Goal: Check status: Check status

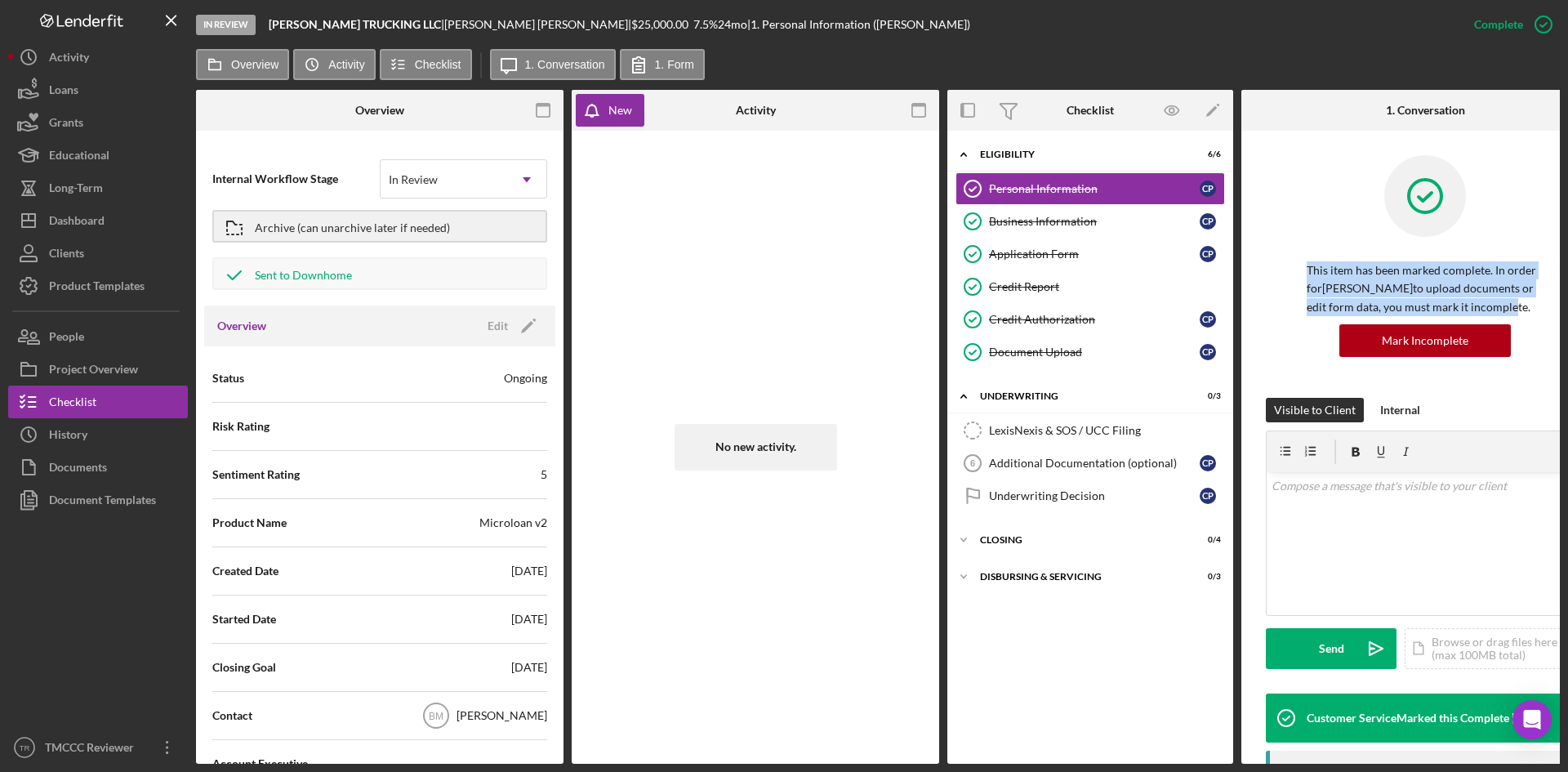
drag, startPoint x: 1501, startPoint y: 264, endPoint x: 1471, endPoint y: 114, distance: 153.0
click at [1471, 114] on div "1. Conversation Personal Information Personal Information This item has been ma…" at bounding box center [1425, 427] width 368 height 674
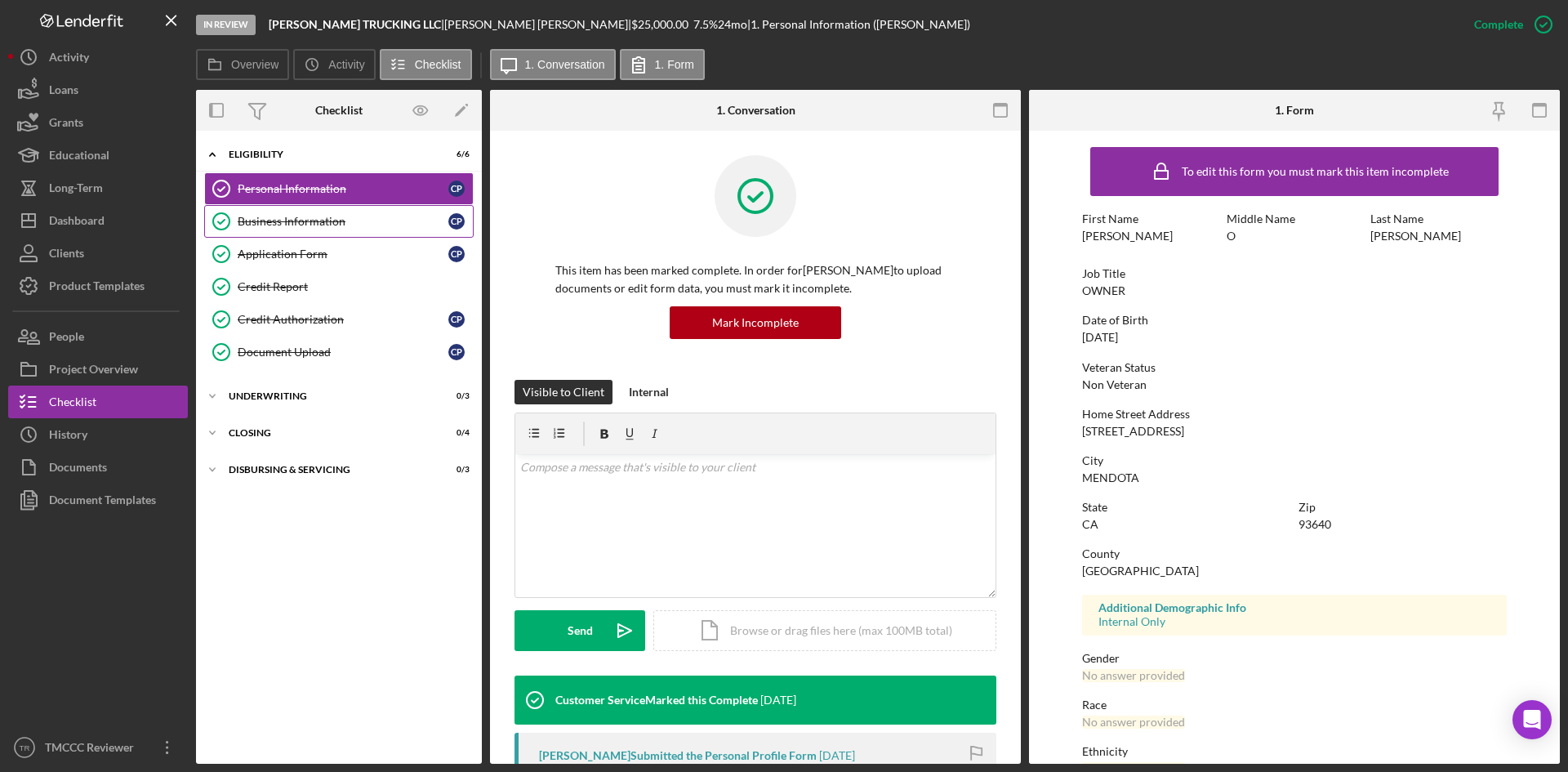
click at [301, 222] on div "Business Information" at bounding box center [343, 221] width 211 height 13
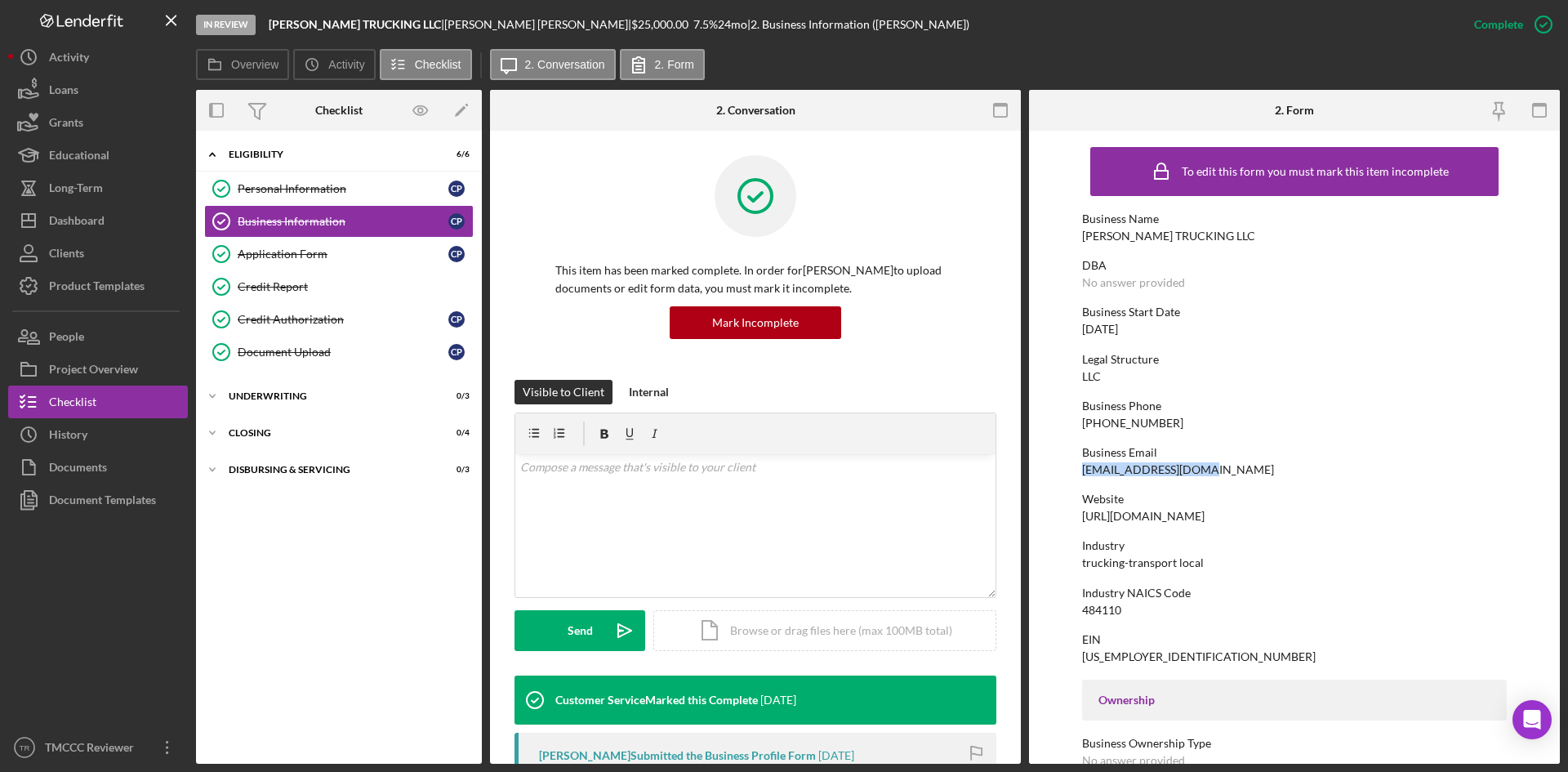
drag, startPoint x: 1212, startPoint y: 468, endPoint x: 1026, endPoint y: 469, distance: 186.0
click at [1026, 469] on div "Overview Internal Workflow Stage In Review Icon/Dropdown Arrow Archive (can una…" at bounding box center [877, 427] width 1364 height 674
copy div "[EMAIL_ADDRESS][DOMAIN_NAME]"
click at [1219, 234] on div "Business Name [PERSON_NAME] TRUCKING LLC" at bounding box center [1294, 227] width 425 height 30
click at [338, 192] on div "Personal Information" at bounding box center [343, 189] width 211 height 13
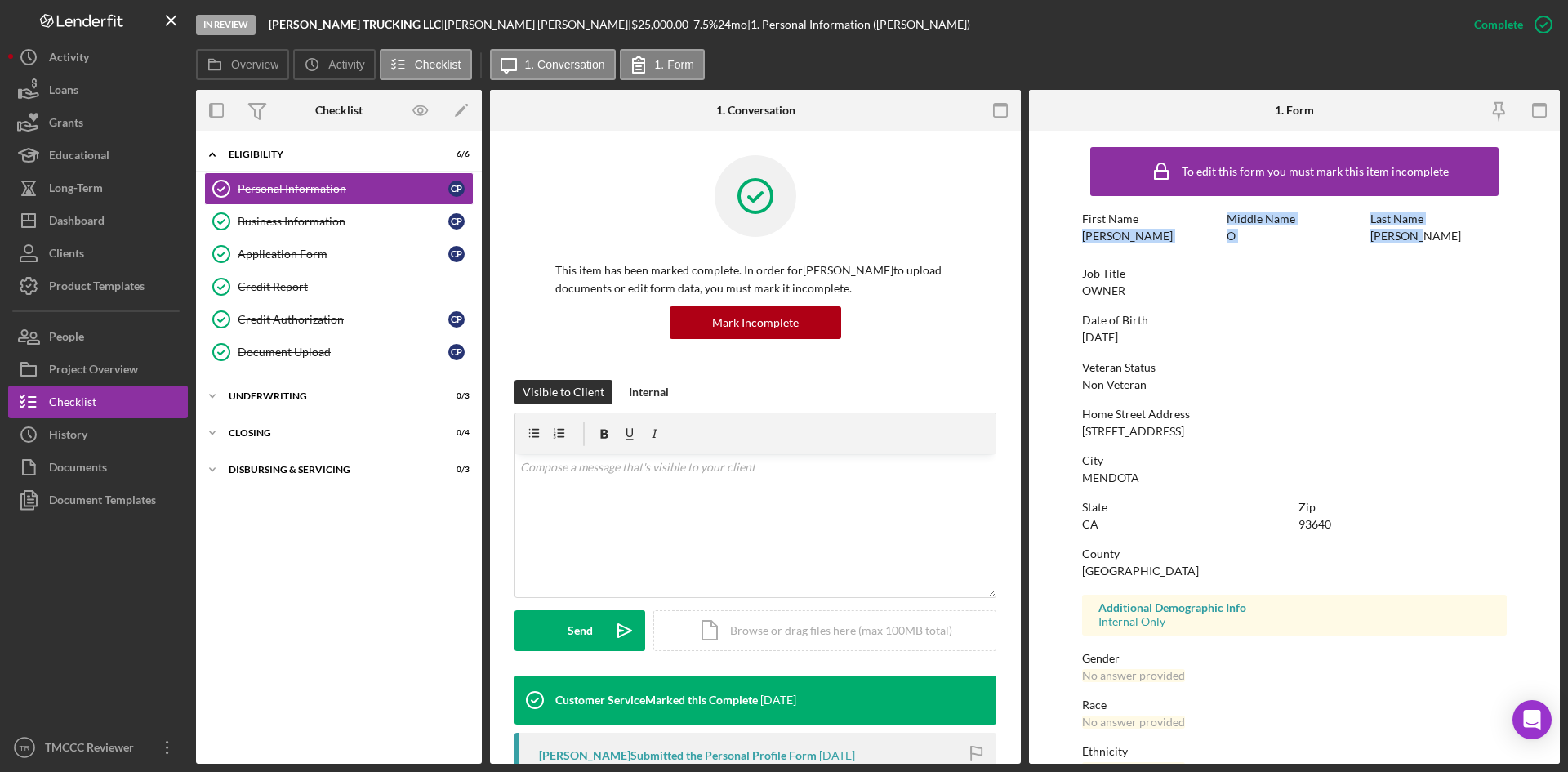
drag, startPoint x: 1420, startPoint y: 241, endPoint x: 1059, endPoint y: 243, distance: 361.0
click at [1059, 243] on form "To edit this form you must mark this item incomplete First Name [PERSON_NAME] M…" at bounding box center [1294, 447] width 531 height 633
copy div "[PERSON_NAME] Middle Name O Last Name [PERSON_NAME]"
click at [290, 348] on div "Document Upload" at bounding box center [343, 352] width 211 height 13
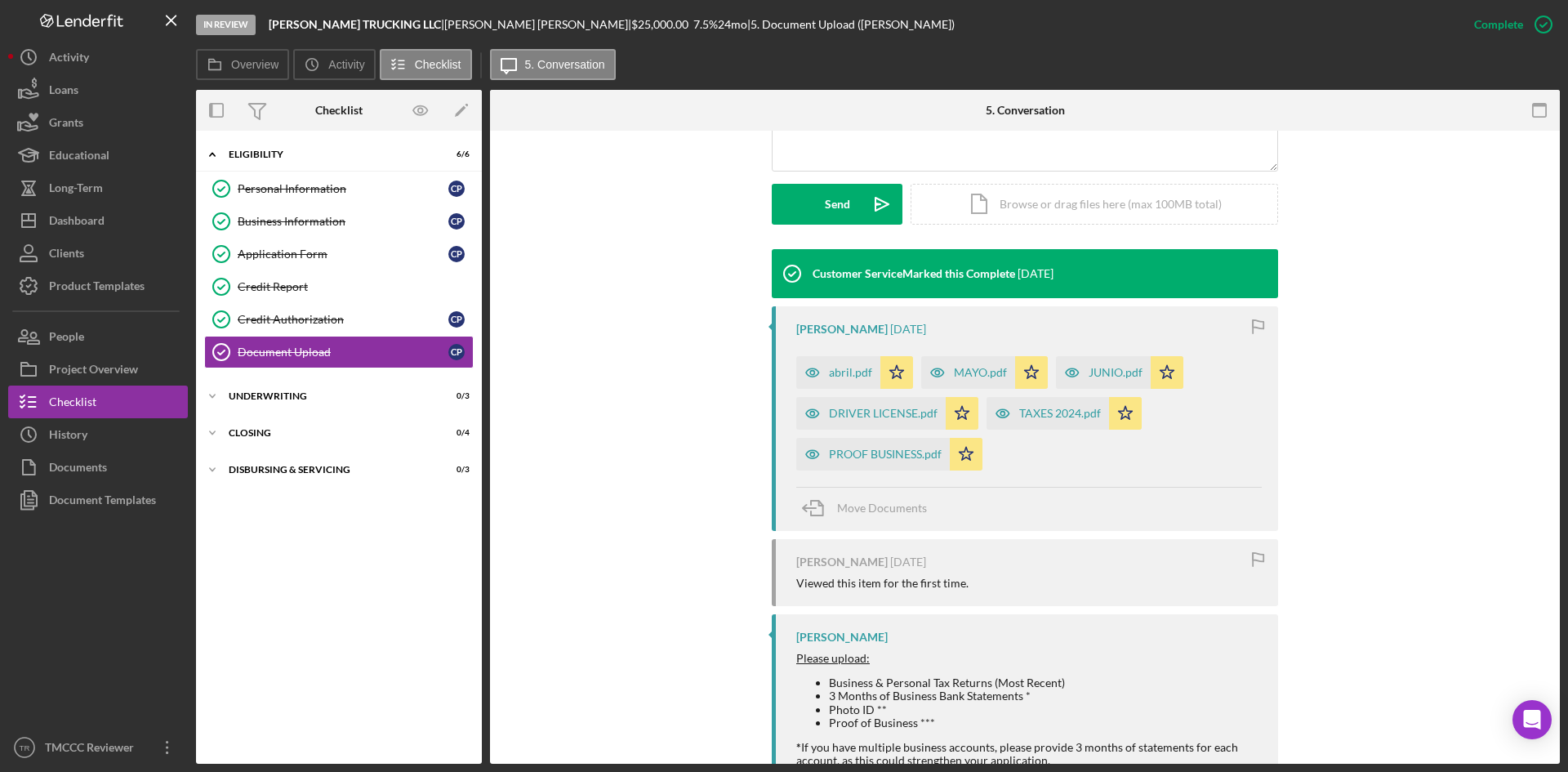
scroll to position [561, 0]
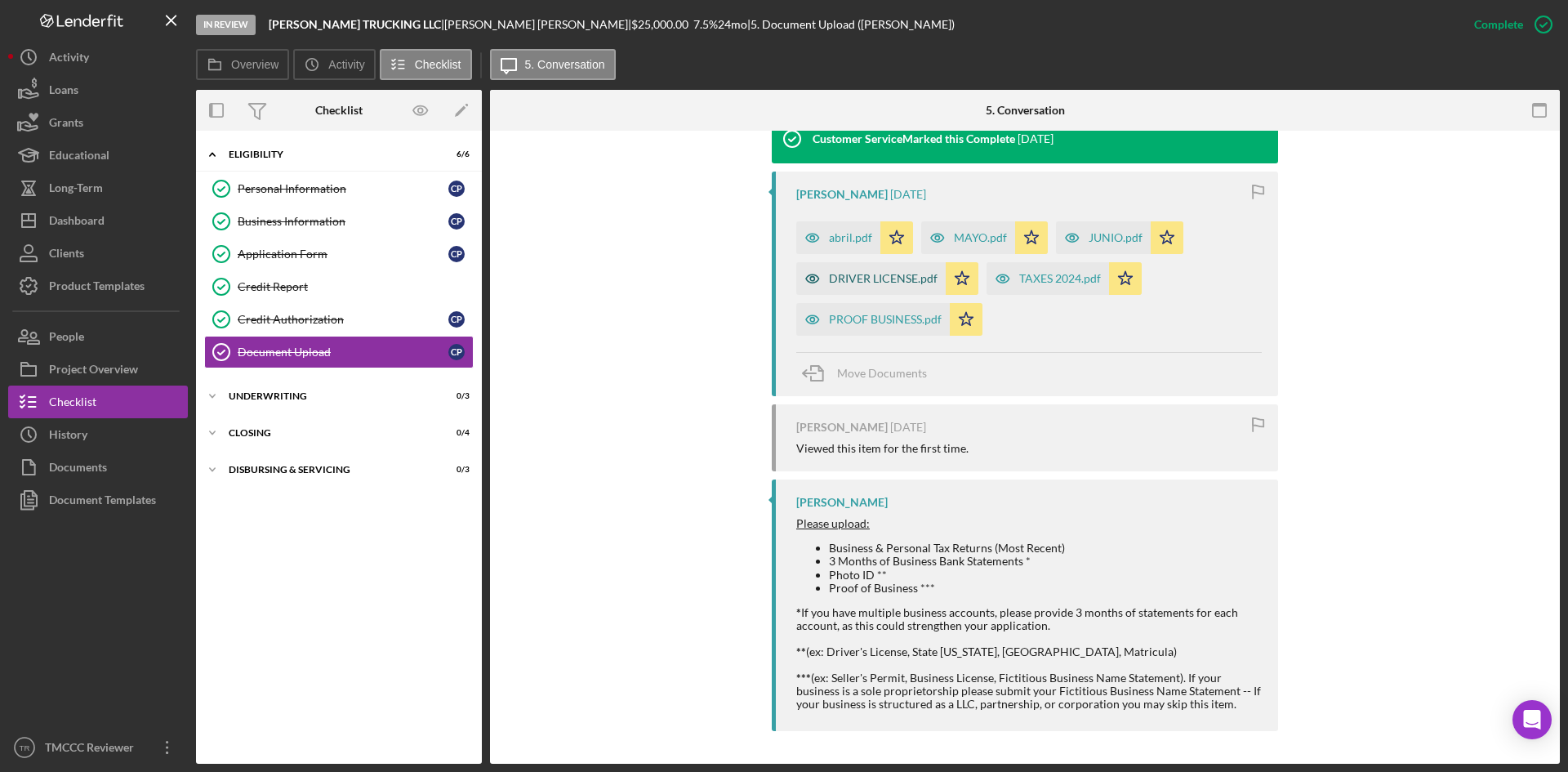
click at [845, 272] on div "DRIVER LICENSE.pdf" at bounding box center [883, 278] width 108 height 13
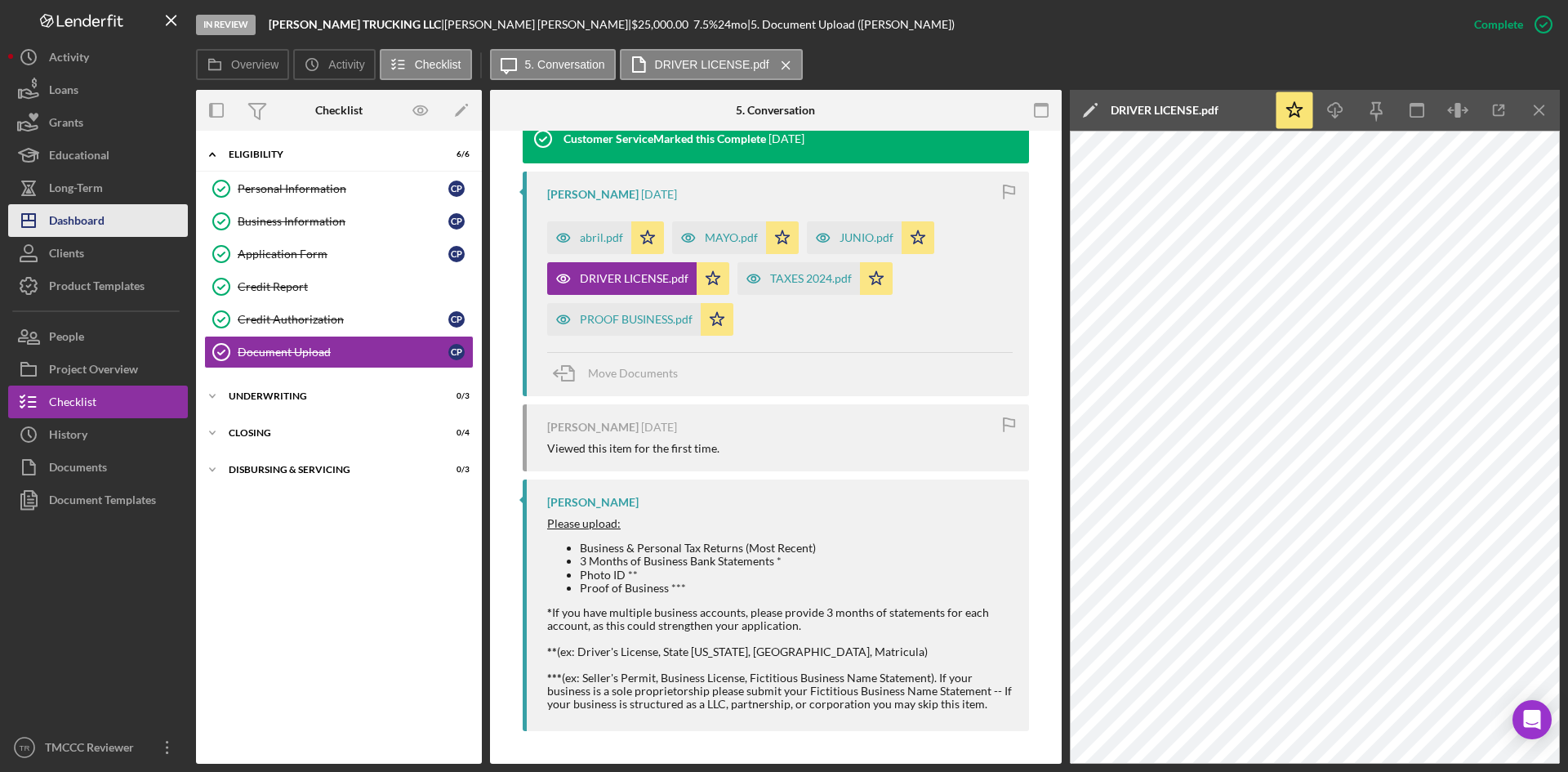
click at [73, 213] on div "Dashboard" at bounding box center [76, 222] width 55 height 36
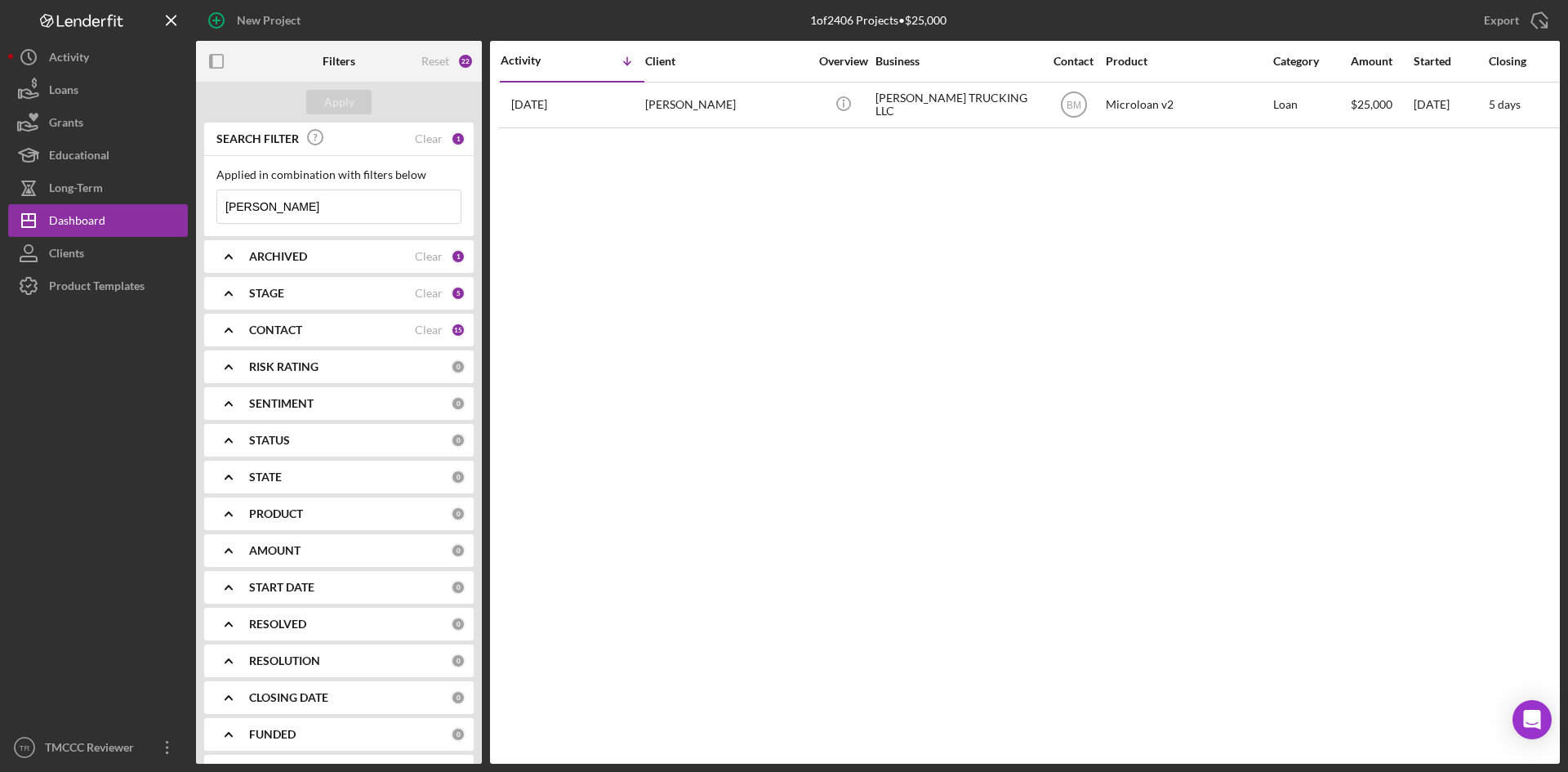
click at [356, 207] on input "[PERSON_NAME]" at bounding box center [339, 206] width 244 height 33
drag, startPoint x: 383, startPoint y: 209, endPoint x: 131, endPoint y: 199, distance: 252.2
click at [131, 199] on div "New Project 1 of 2406 Projects • $25,000 [PERSON_NAME] Export Icon/Export Filte…" at bounding box center [784, 382] width 1551 height 764
paste input "J&G Trap Services"
type input "J&G Trap Services"
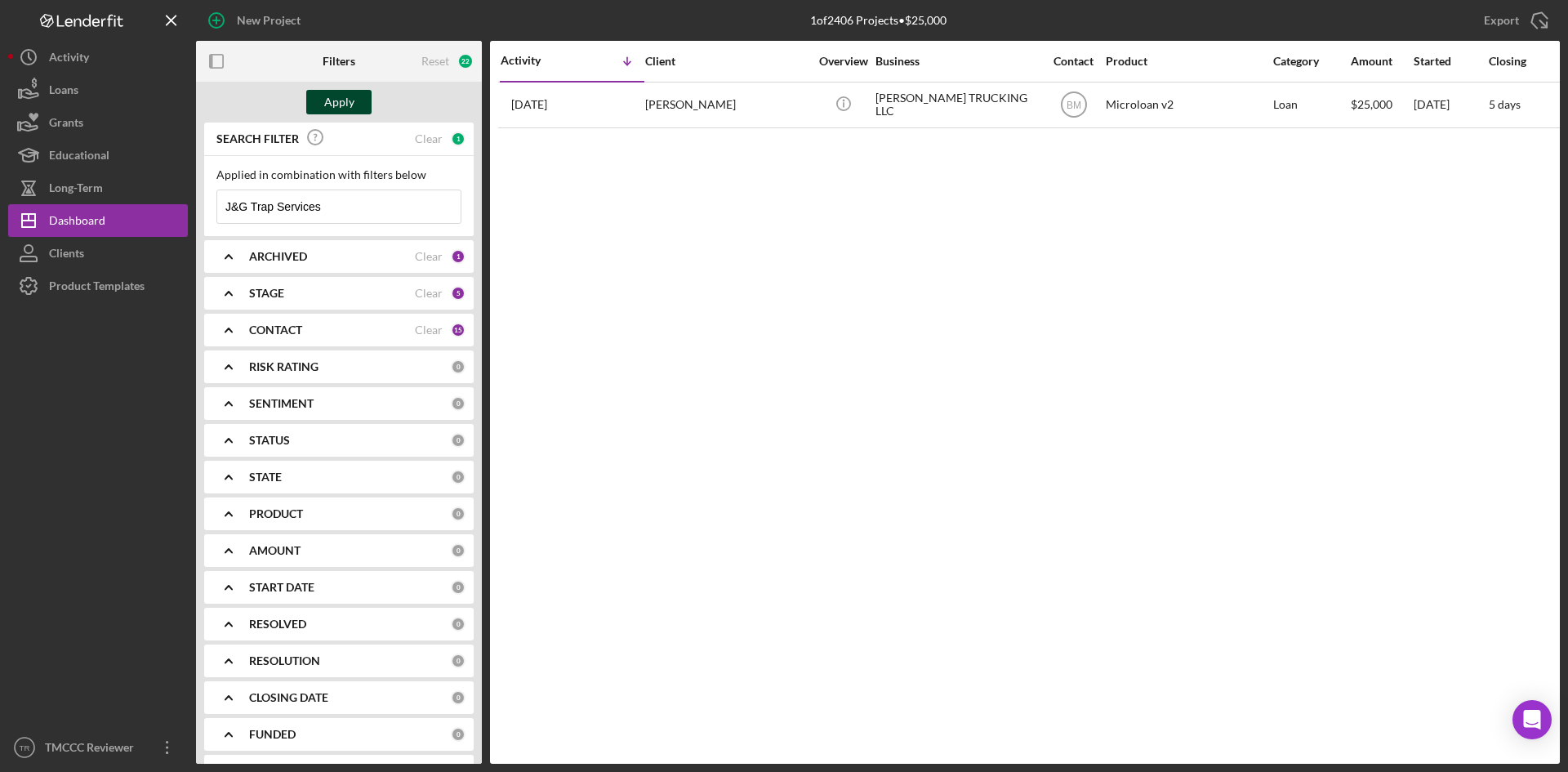
click at [320, 101] on button "Apply" at bounding box center [339, 102] width 65 height 24
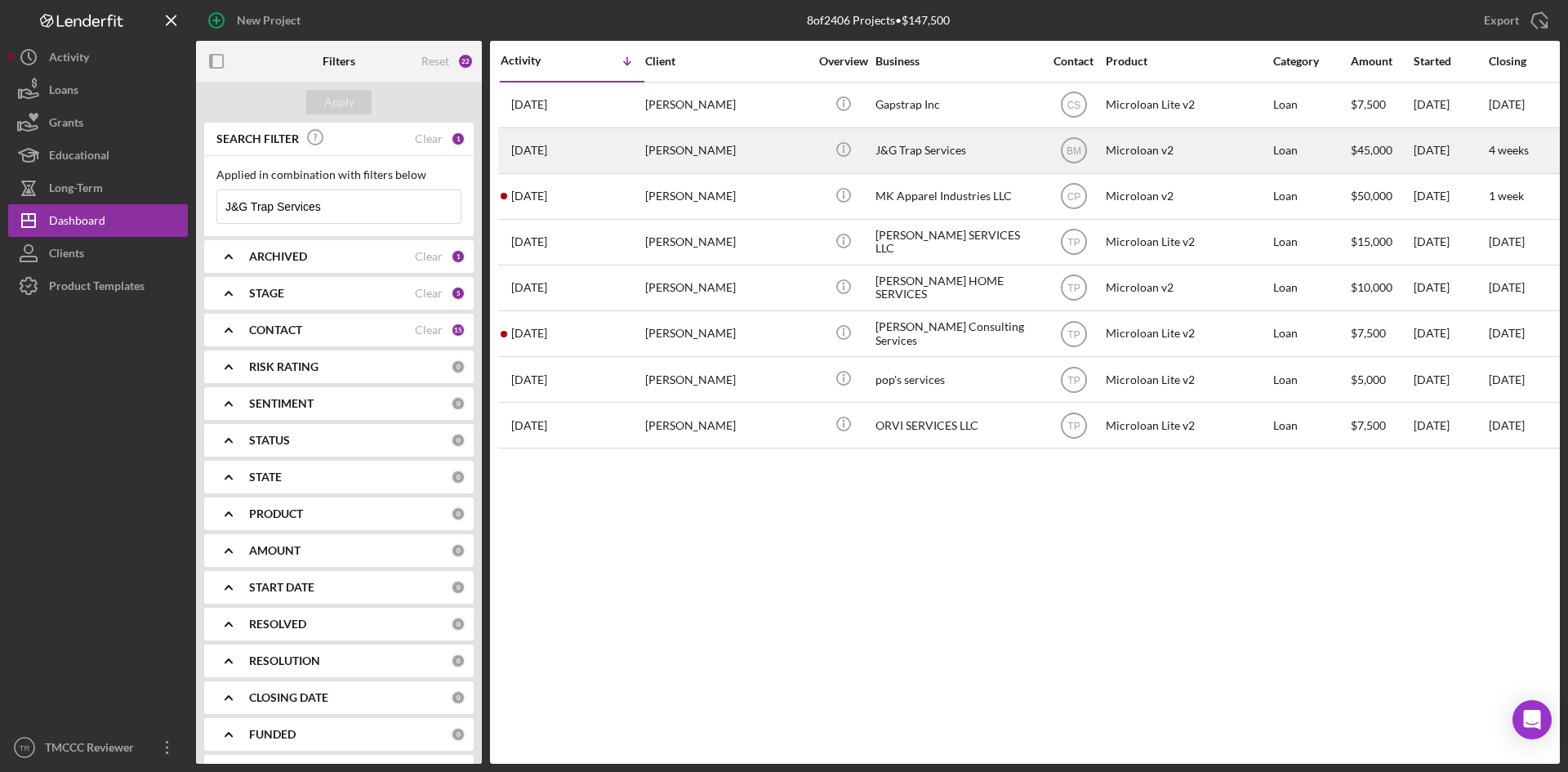
click at [901, 146] on div "J&G Trap Services" at bounding box center [957, 150] width 163 height 43
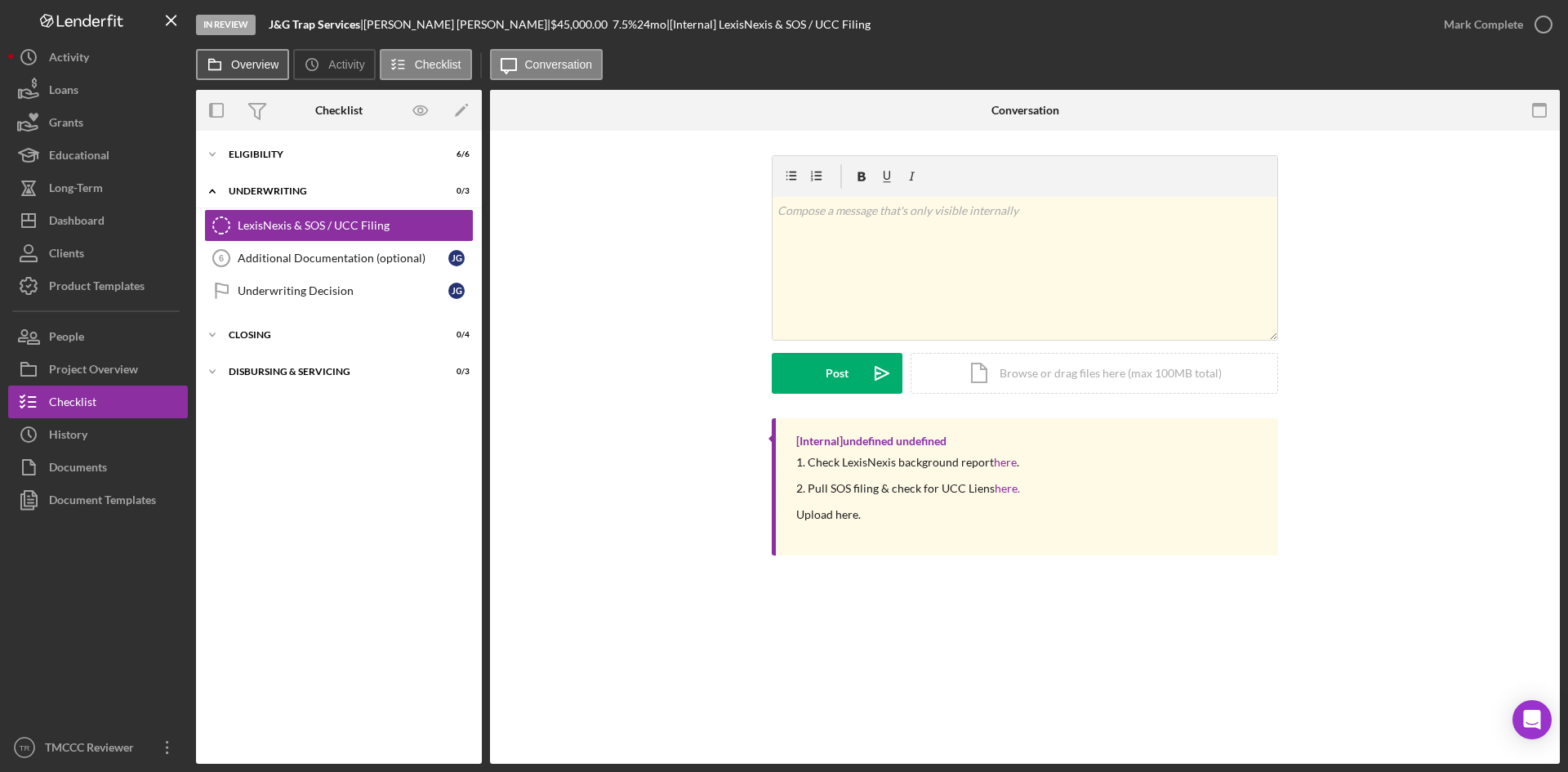
click at [249, 67] on label "Overview" at bounding box center [255, 64] width 48 height 13
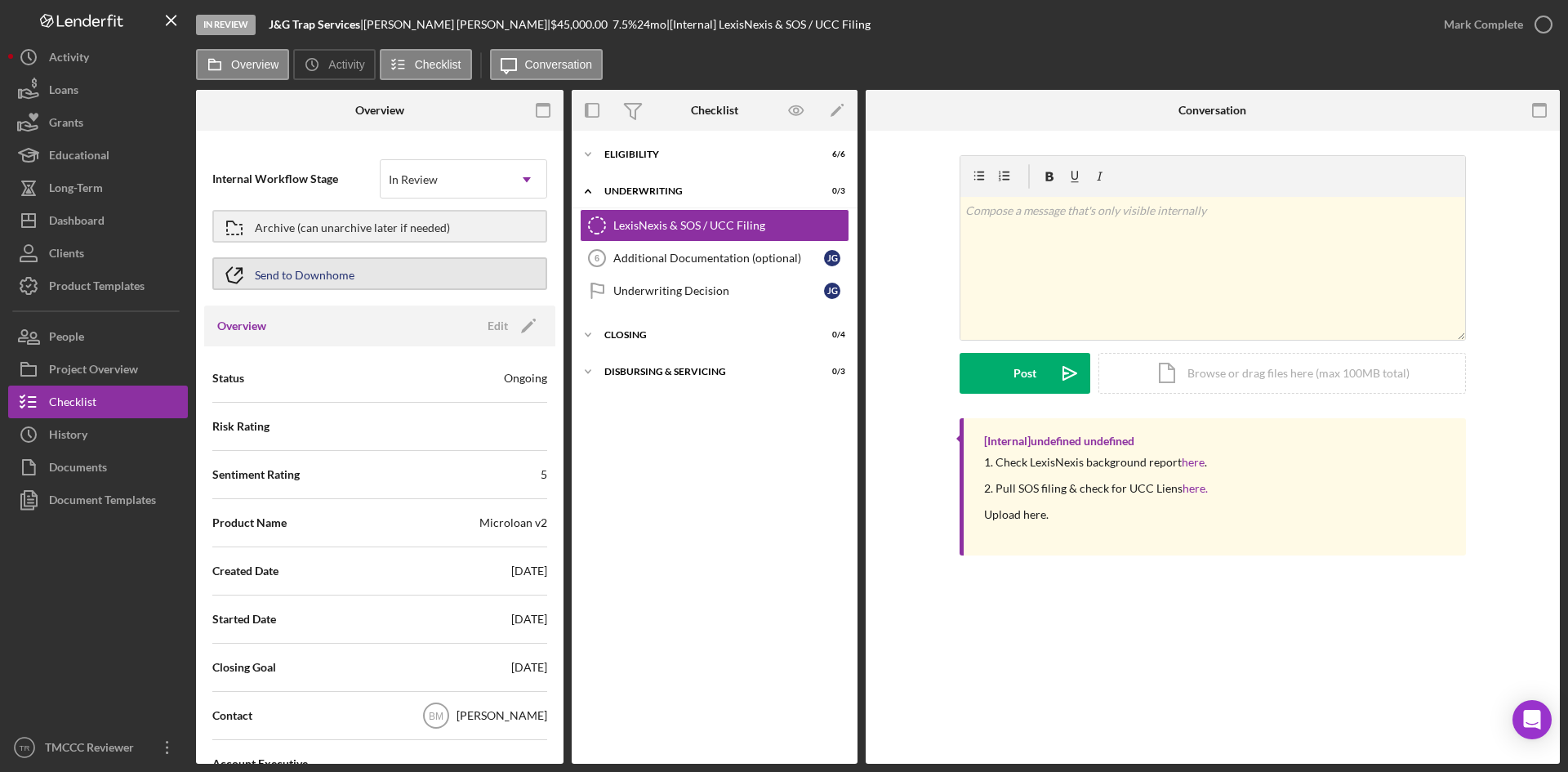
click at [303, 272] on div "Send to Downhome" at bounding box center [304, 273] width 100 height 29
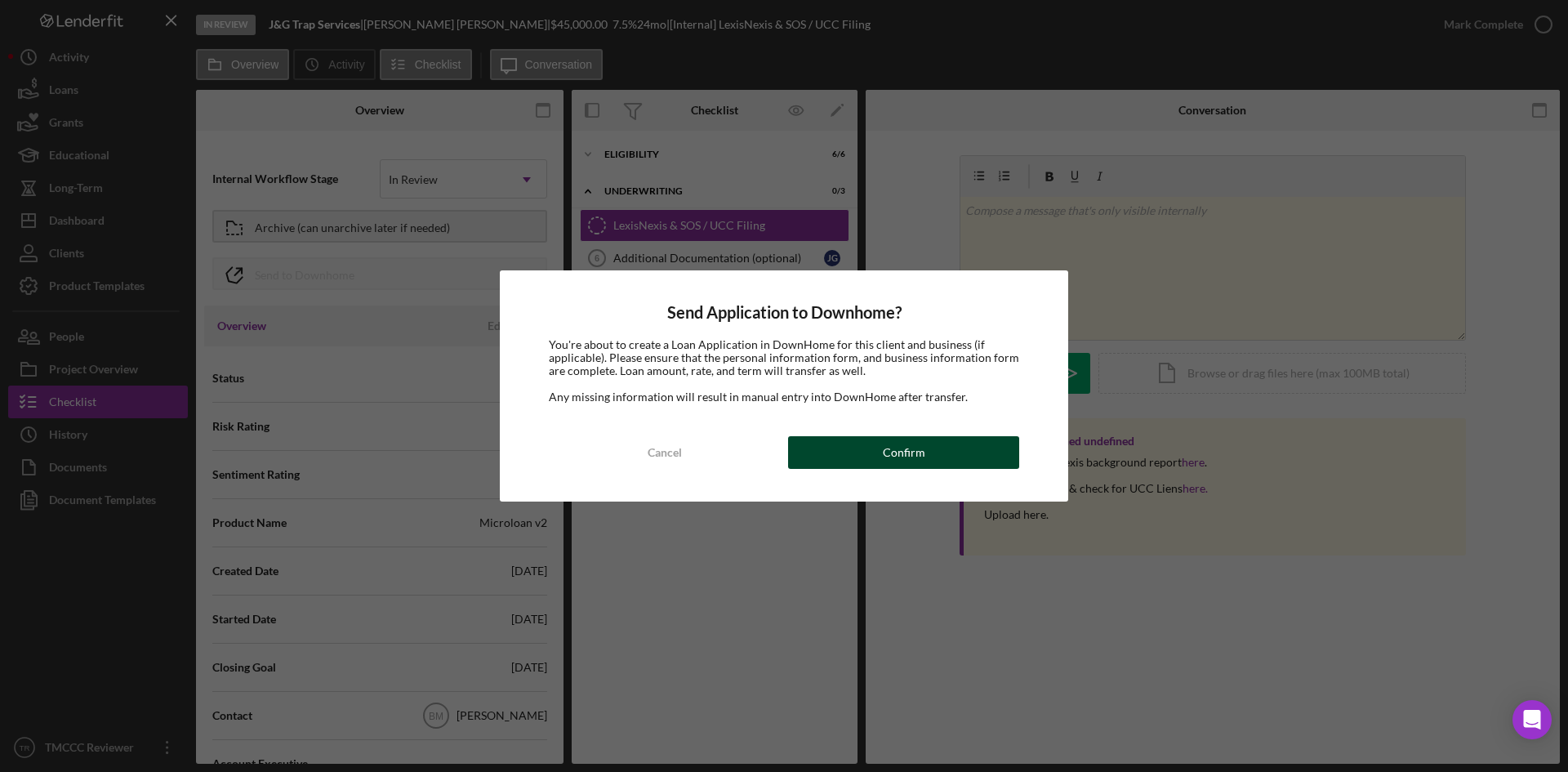
click at [848, 459] on button "Confirm" at bounding box center [903, 452] width 231 height 33
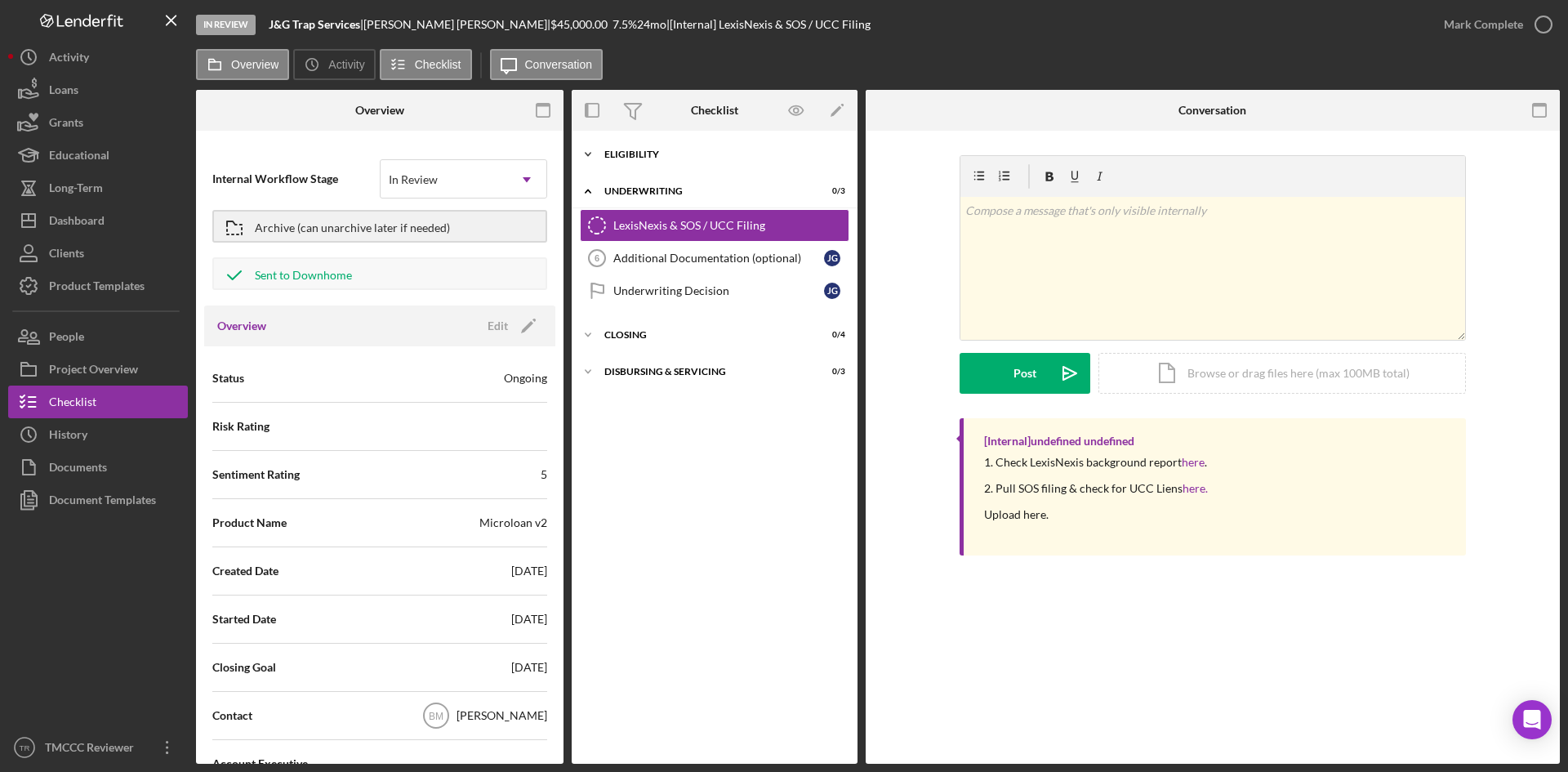
click at [624, 152] on div "Eligibility" at bounding box center [720, 154] width 232 height 9
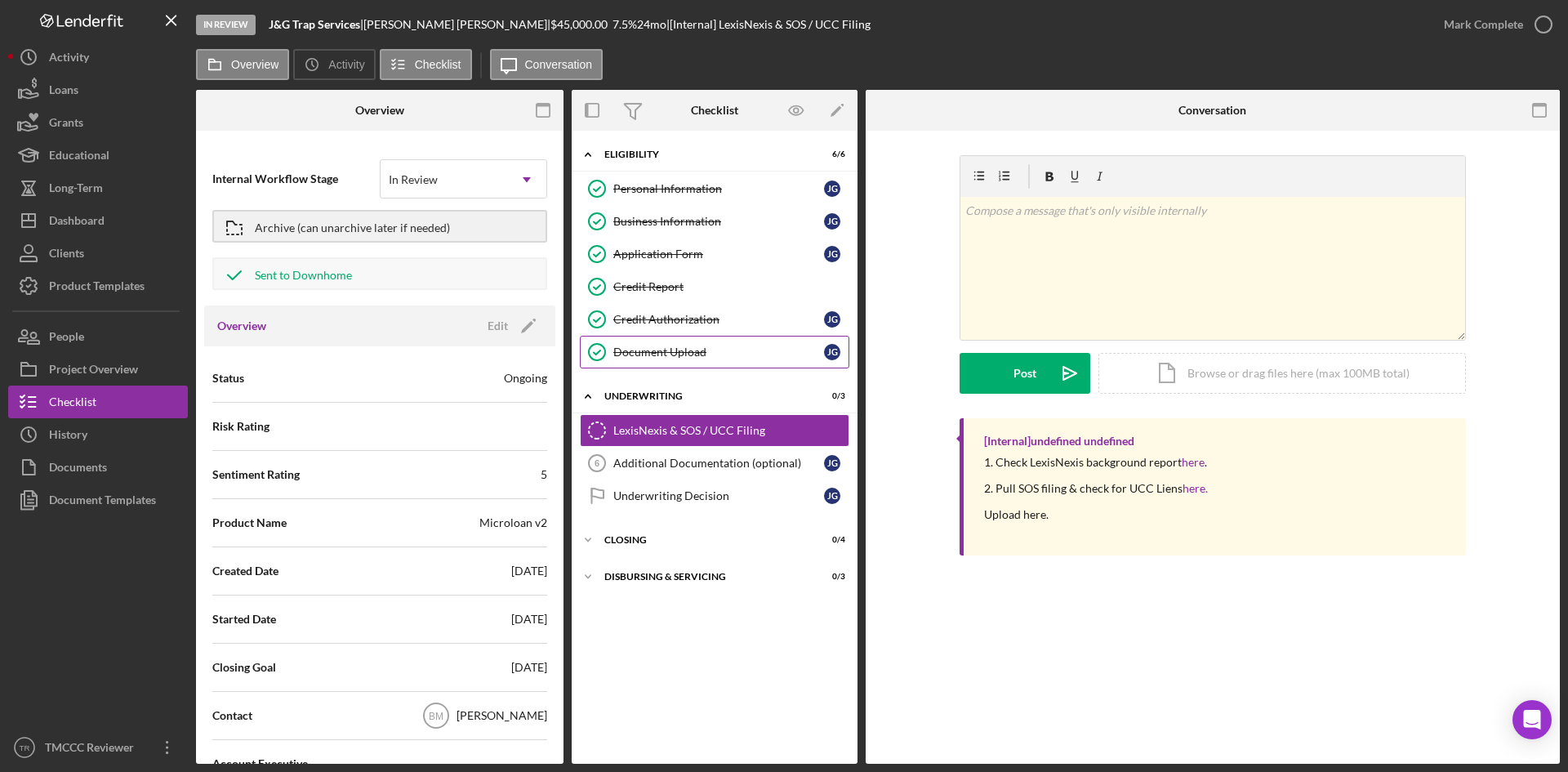
click at [645, 355] on div "Document Upload" at bounding box center [719, 352] width 211 height 13
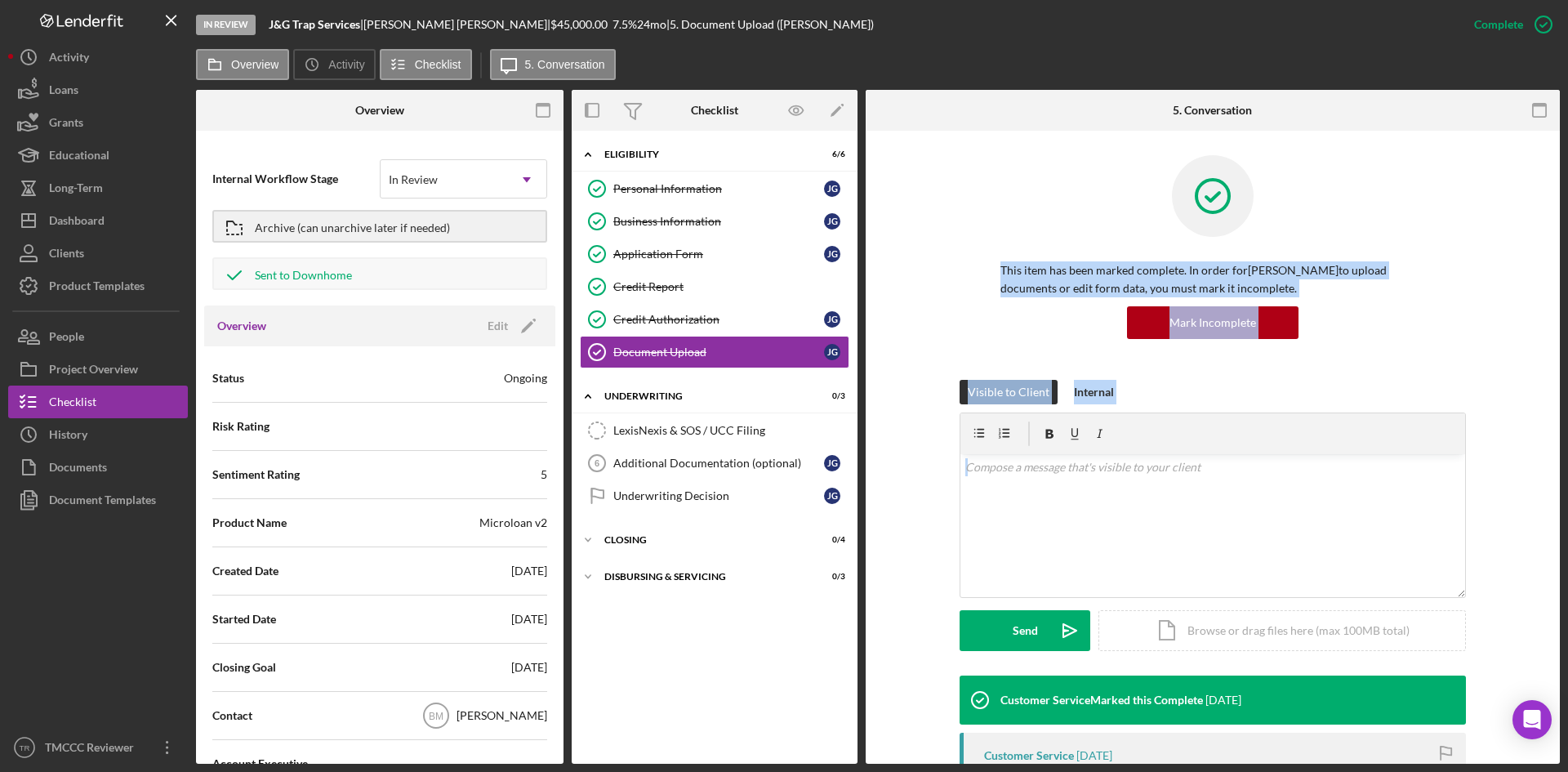
drag, startPoint x: 1554, startPoint y: 200, endPoint x: 1619, endPoint y: 497, distance: 304.0
click at [1567, 497] on html "In Review J&G Trap Services | [PERSON_NAME] | $45,000.00 7.5 % 24 mo | 5. Docum…" at bounding box center [784, 386] width 1568 height 772
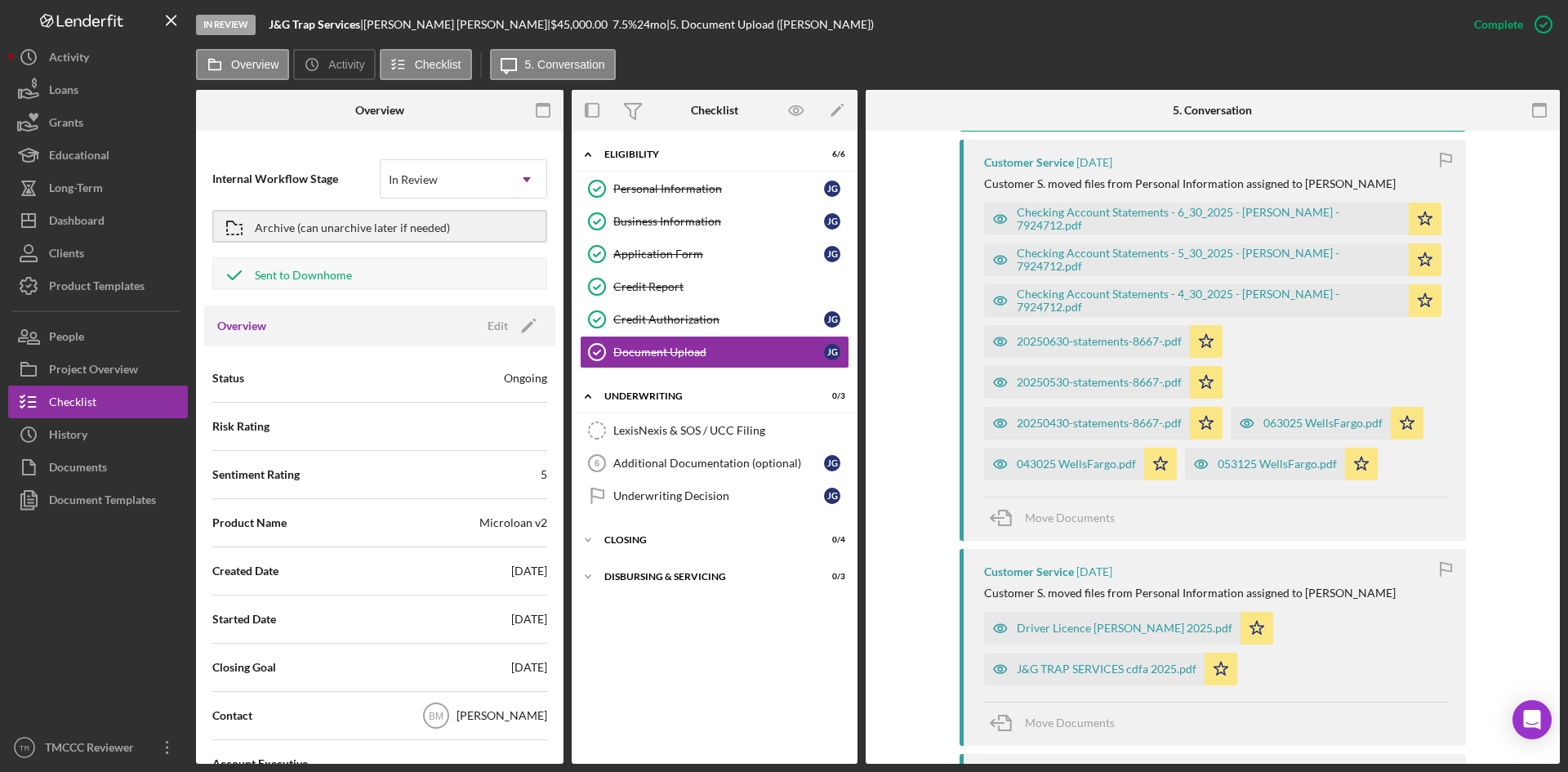
scroll to position [561, 0]
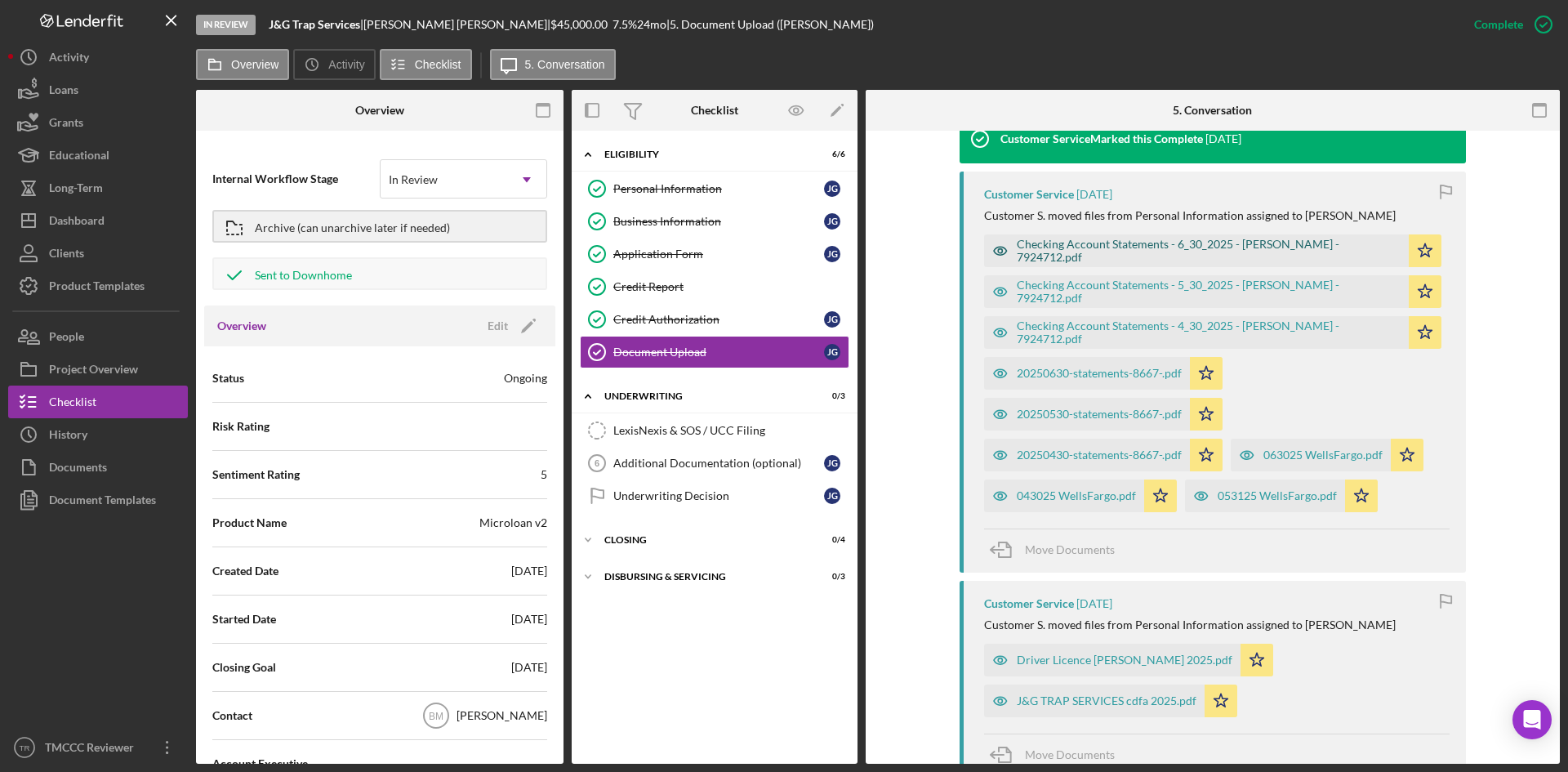
click at [1092, 246] on div "Checking Account Statements - 6_30_2025 - [PERSON_NAME] - 7924712.pdf" at bounding box center [1208, 251] width 384 height 26
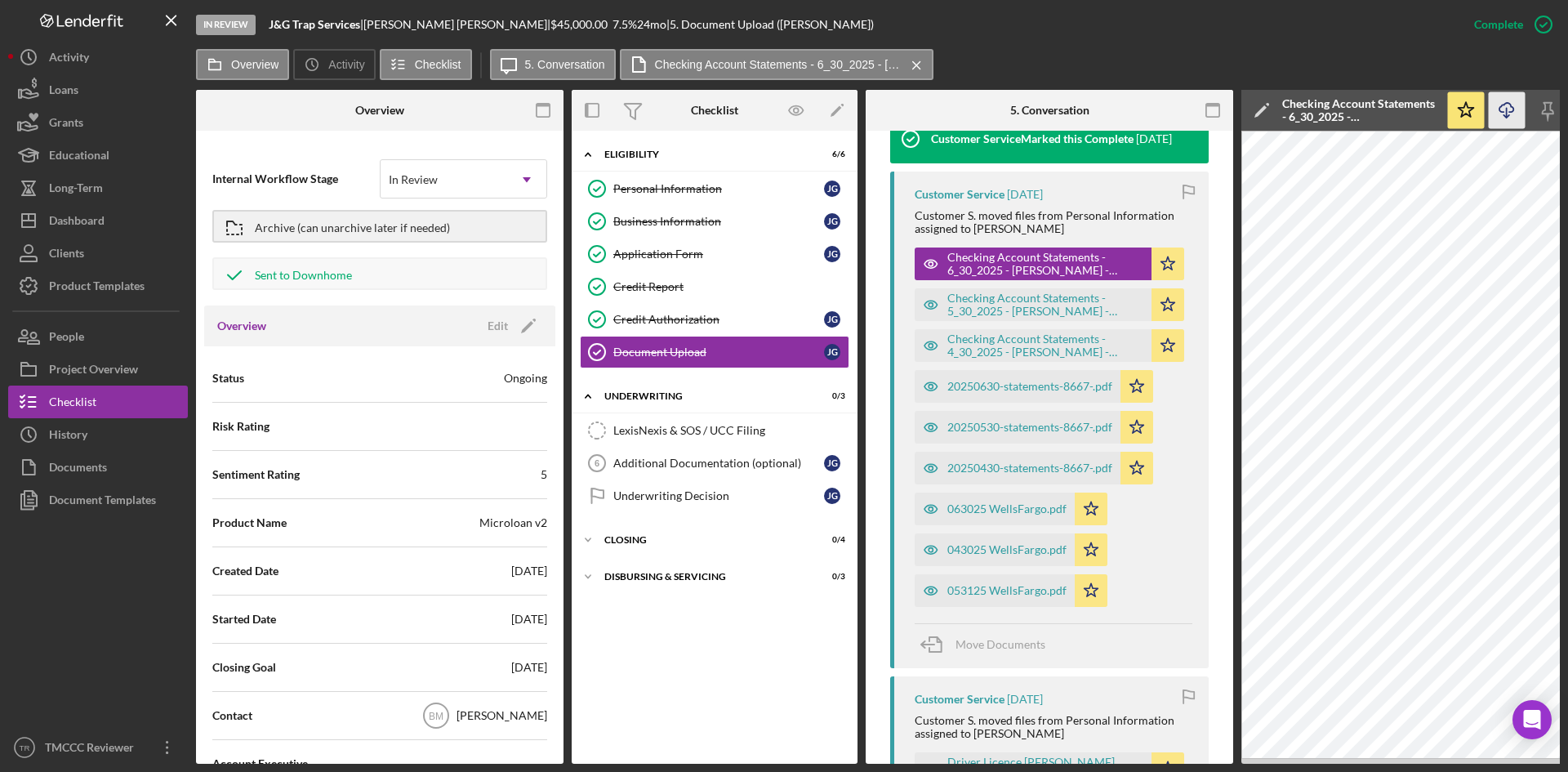
click at [1503, 109] on icon "Icon/Download" at bounding box center [1506, 110] width 36 height 36
click at [1039, 305] on div "Checking Account Statements - 5_30_2025 - [PERSON_NAME] - 7924712.pdf" at bounding box center [1045, 304] width 196 height 26
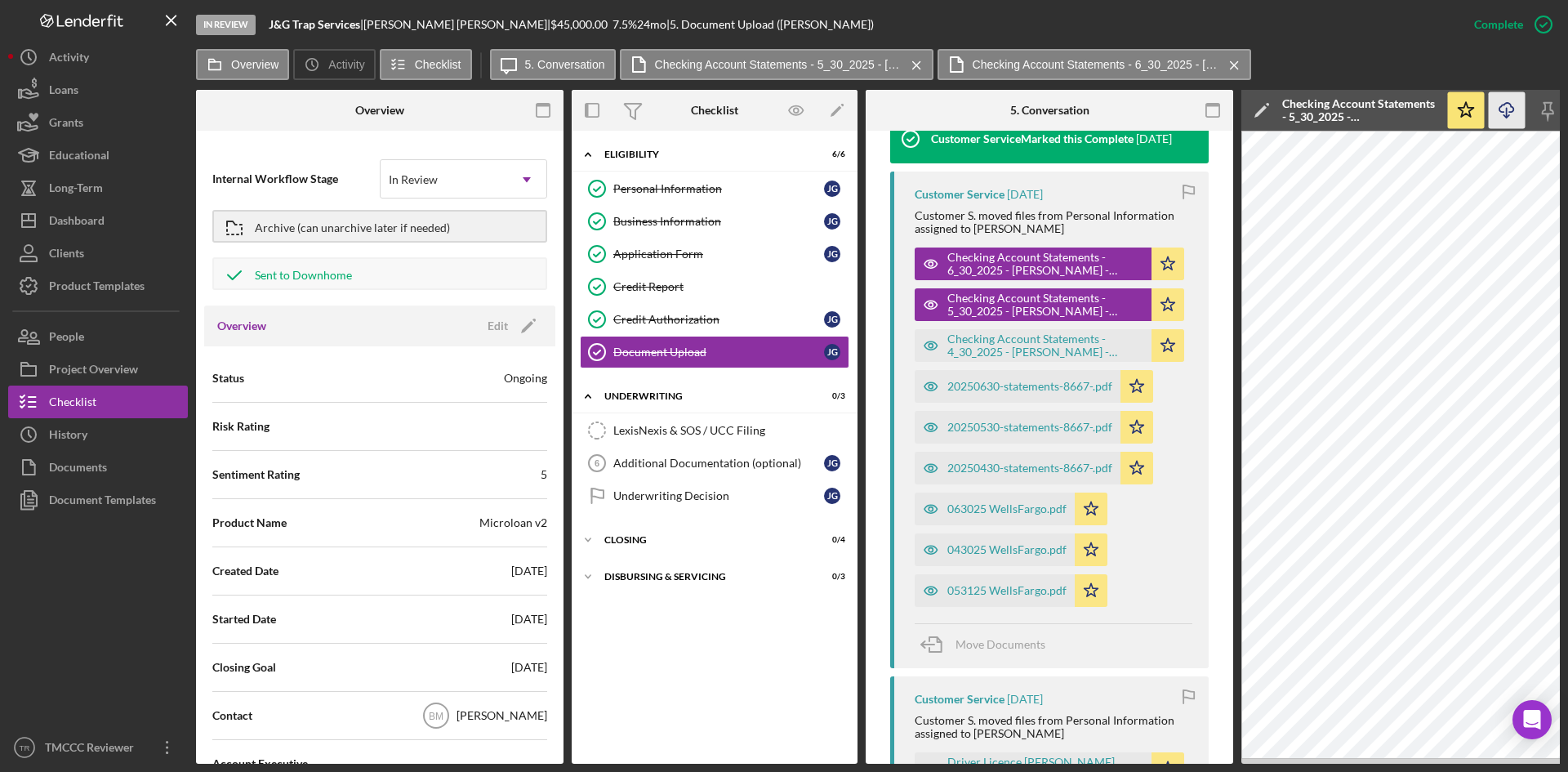
click at [1504, 106] on icon "Icon/Download" at bounding box center [1506, 110] width 36 height 36
click at [1001, 354] on div "Checking Account Statements - 4_30_2025 - [PERSON_NAME] - 7924712.pdf" at bounding box center [1045, 345] width 196 height 26
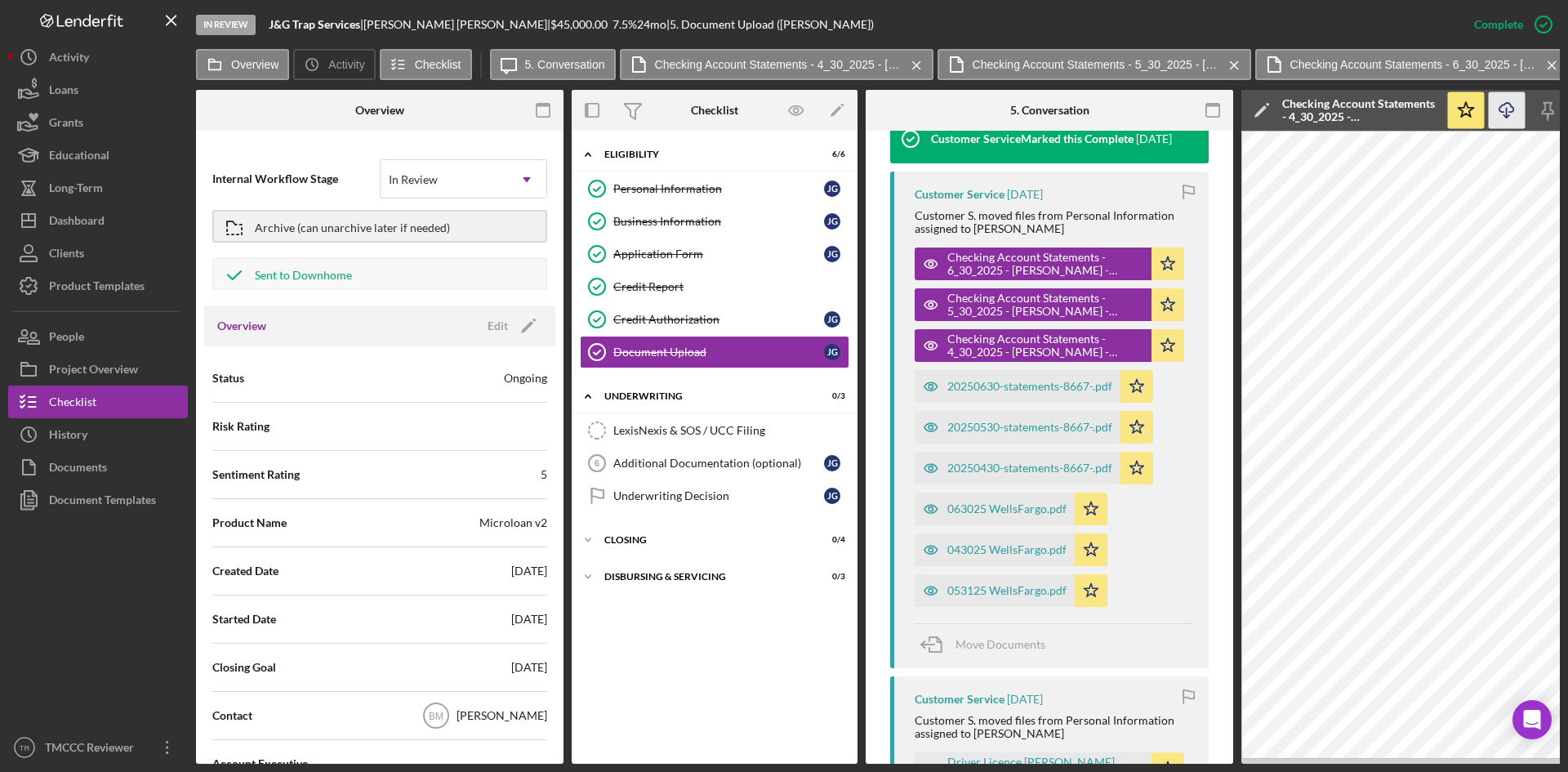
click at [1497, 106] on icon "Icon/Download" at bounding box center [1506, 110] width 36 height 36
click at [996, 382] on div "20250630-statements-8667-.pdf" at bounding box center [1029, 386] width 165 height 13
click at [1507, 97] on icon "Icon/Download" at bounding box center [1506, 110] width 36 height 36
click at [979, 420] on div "20250530-statements-8667-.pdf" at bounding box center [1017, 427] width 205 height 33
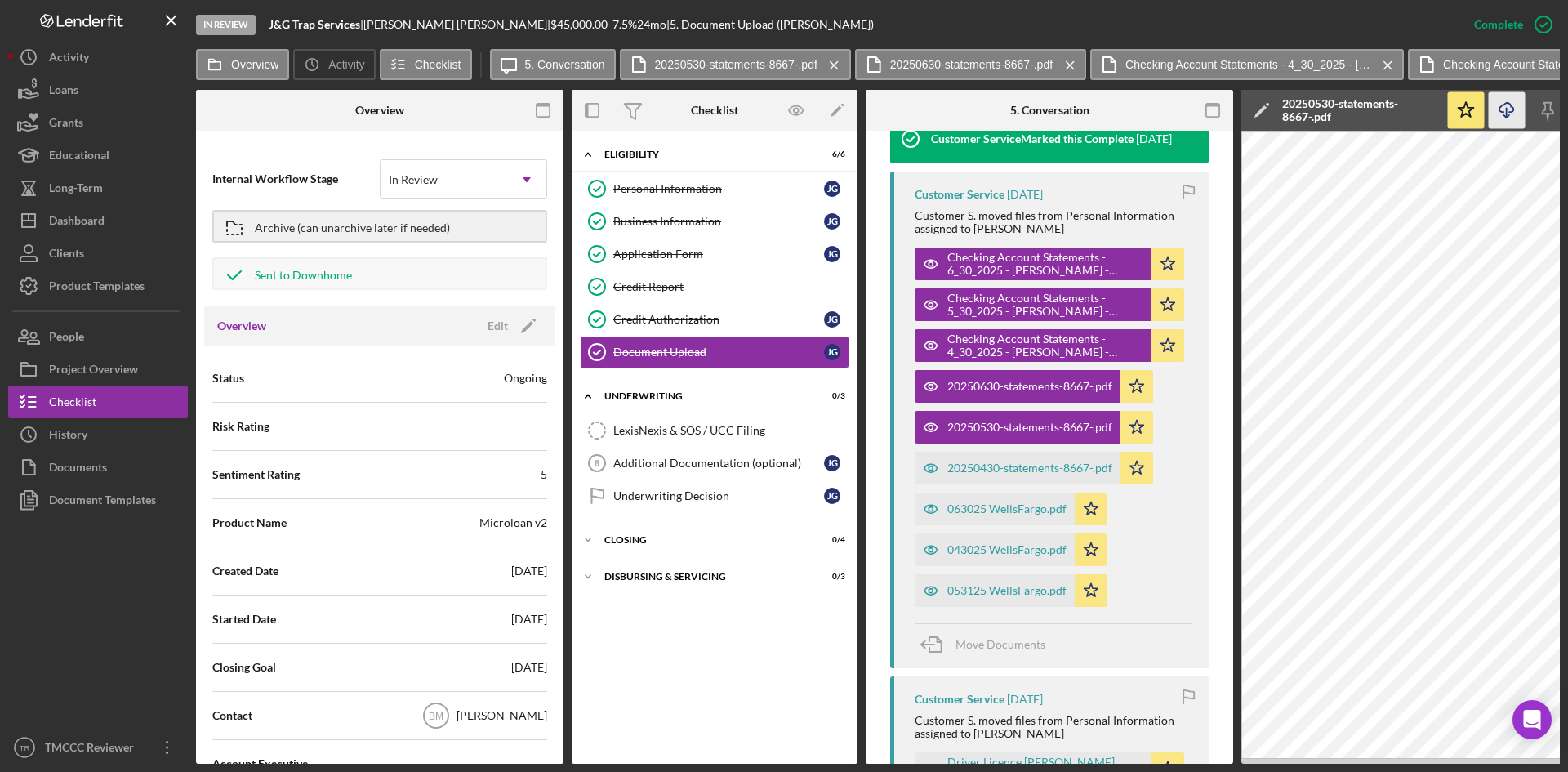
click at [1505, 111] on icon "Icon/Download" at bounding box center [1506, 110] width 36 height 36
click at [969, 466] on div "20250430-statements-8667-.pdf" at bounding box center [1029, 468] width 165 height 13
click at [1503, 114] on icon "Icon/Download" at bounding box center [1506, 110] width 36 height 36
click at [977, 512] on div "063025 WellsFargo.pdf" at bounding box center [1007, 509] width 119 height 13
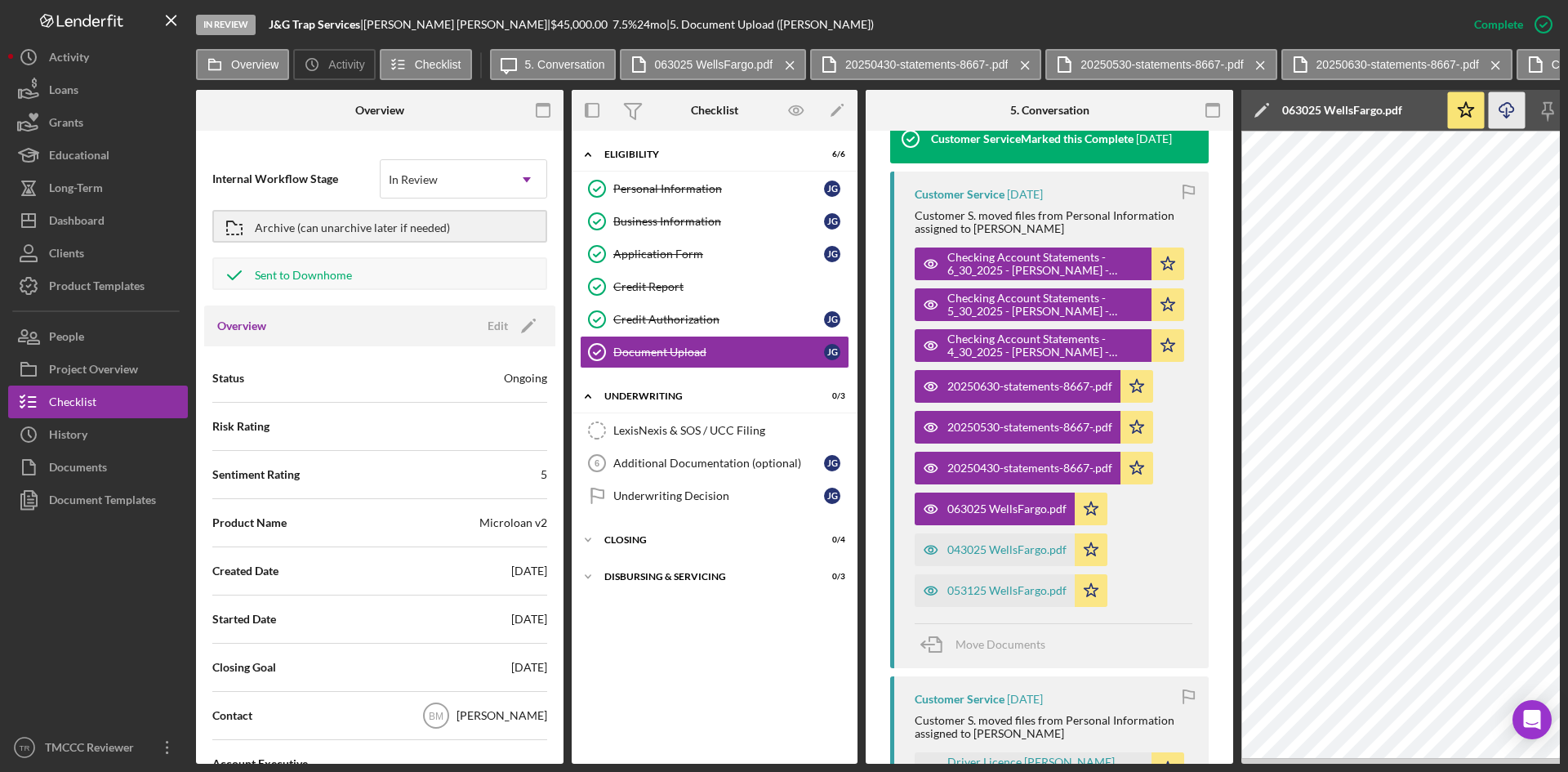
click at [1503, 114] on icon "Icon/Download" at bounding box center [1506, 110] width 36 height 36
click at [951, 546] on div "043025 WellsFargo.pdf" at bounding box center [1007, 550] width 119 height 13
click at [1505, 112] on icon "Icon/Download" at bounding box center [1506, 110] width 36 height 36
click at [953, 589] on div "053125 WellsFargo.pdf" at bounding box center [1007, 590] width 119 height 13
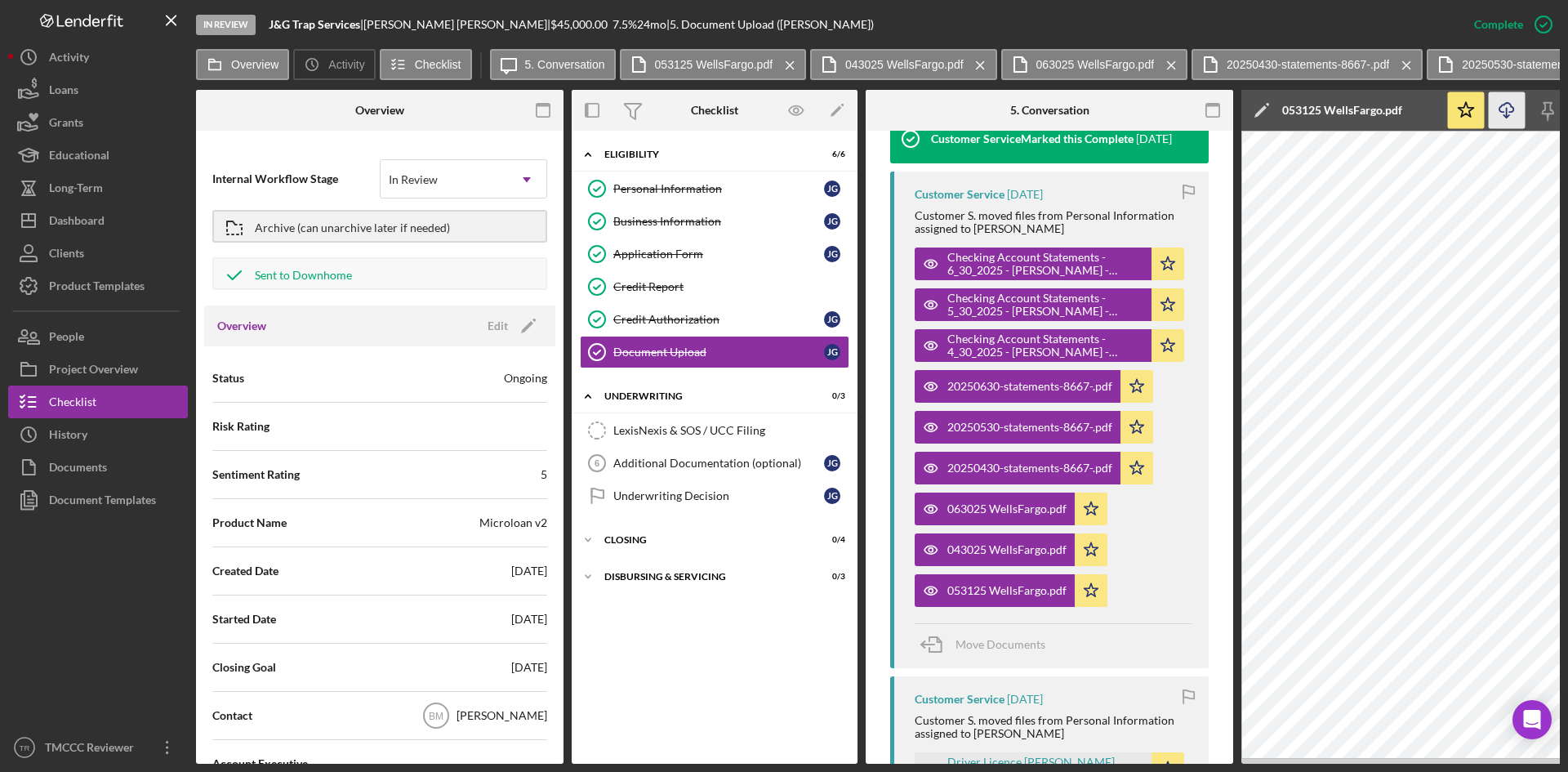
click at [1503, 114] on icon "Icon/Download" at bounding box center [1506, 110] width 36 height 36
drag, startPoint x: 1234, startPoint y: 371, endPoint x: 1240, endPoint y: 442, distance: 71.3
click at [0, 311] on div "In Review J&G Trap Services | [PERSON_NAME] | $45,000.00 7.5 % 24 mo | 5. Docum…" at bounding box center [784, 386] width 1568 height 772
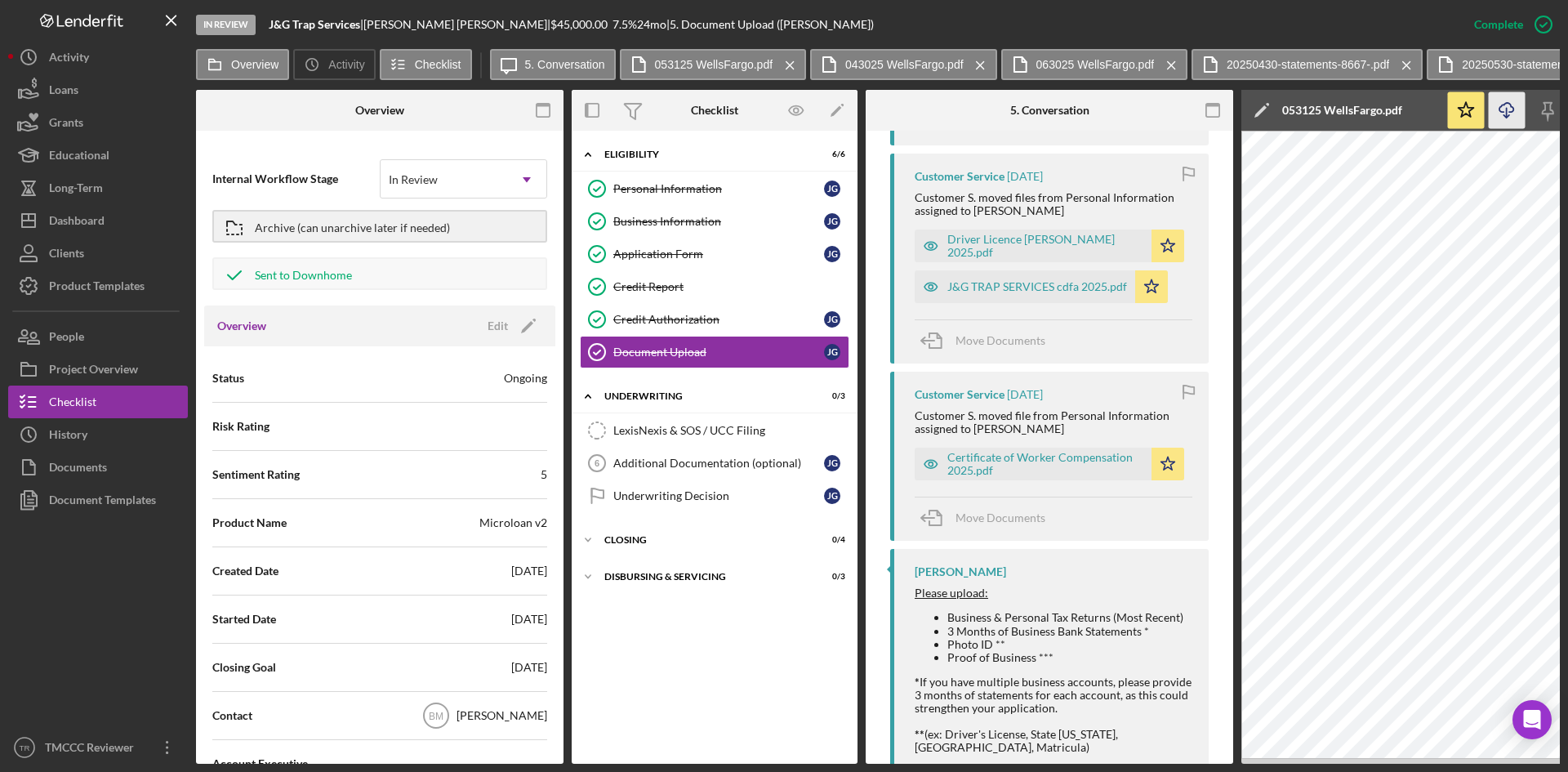
scroll to position [1118, 0]
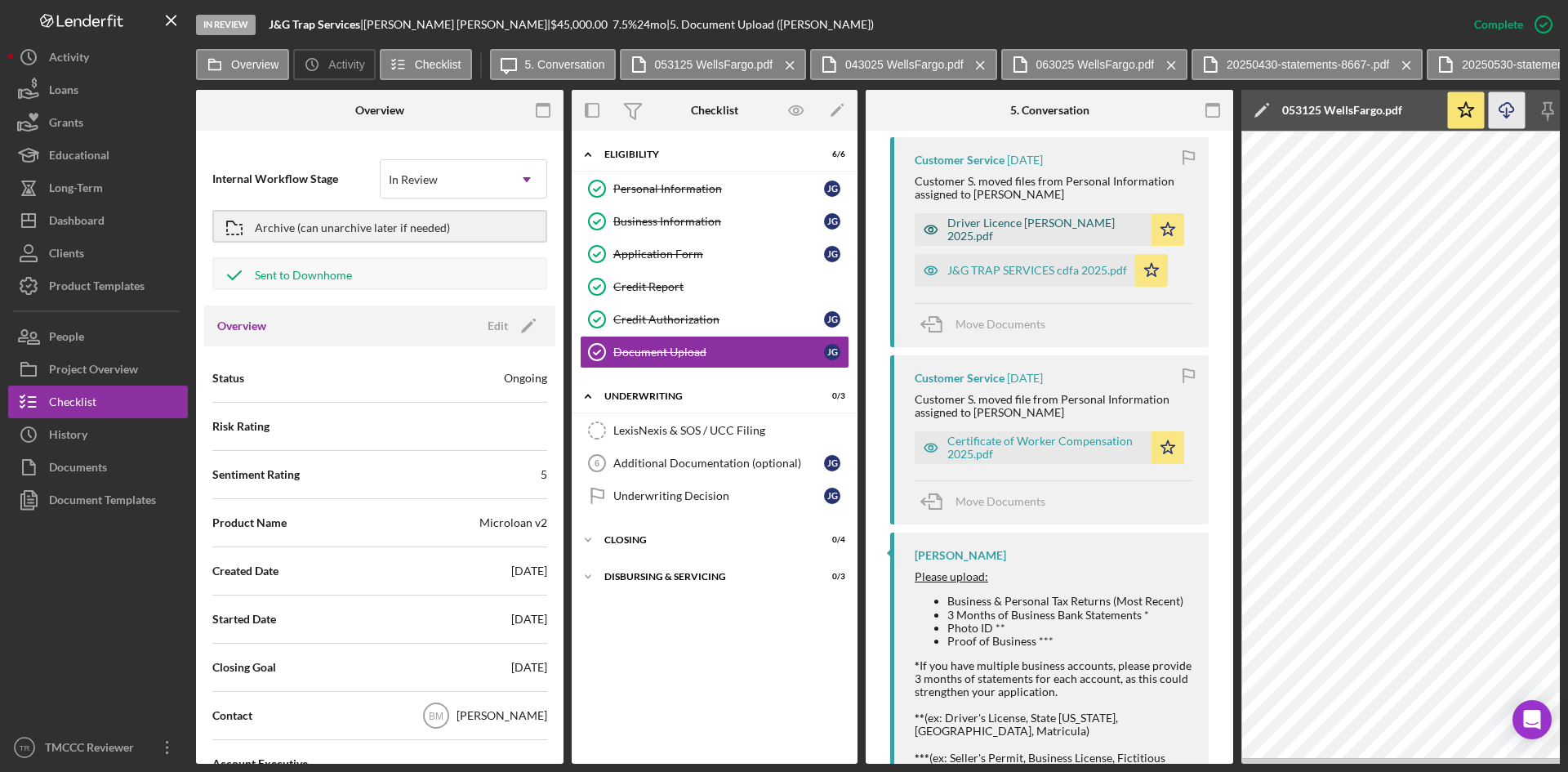
click at [1028, 218] on div "Driver Licence [PERSON_NAME] 2025.pdf" at bounding box center [1045, 230] width 196 height 26
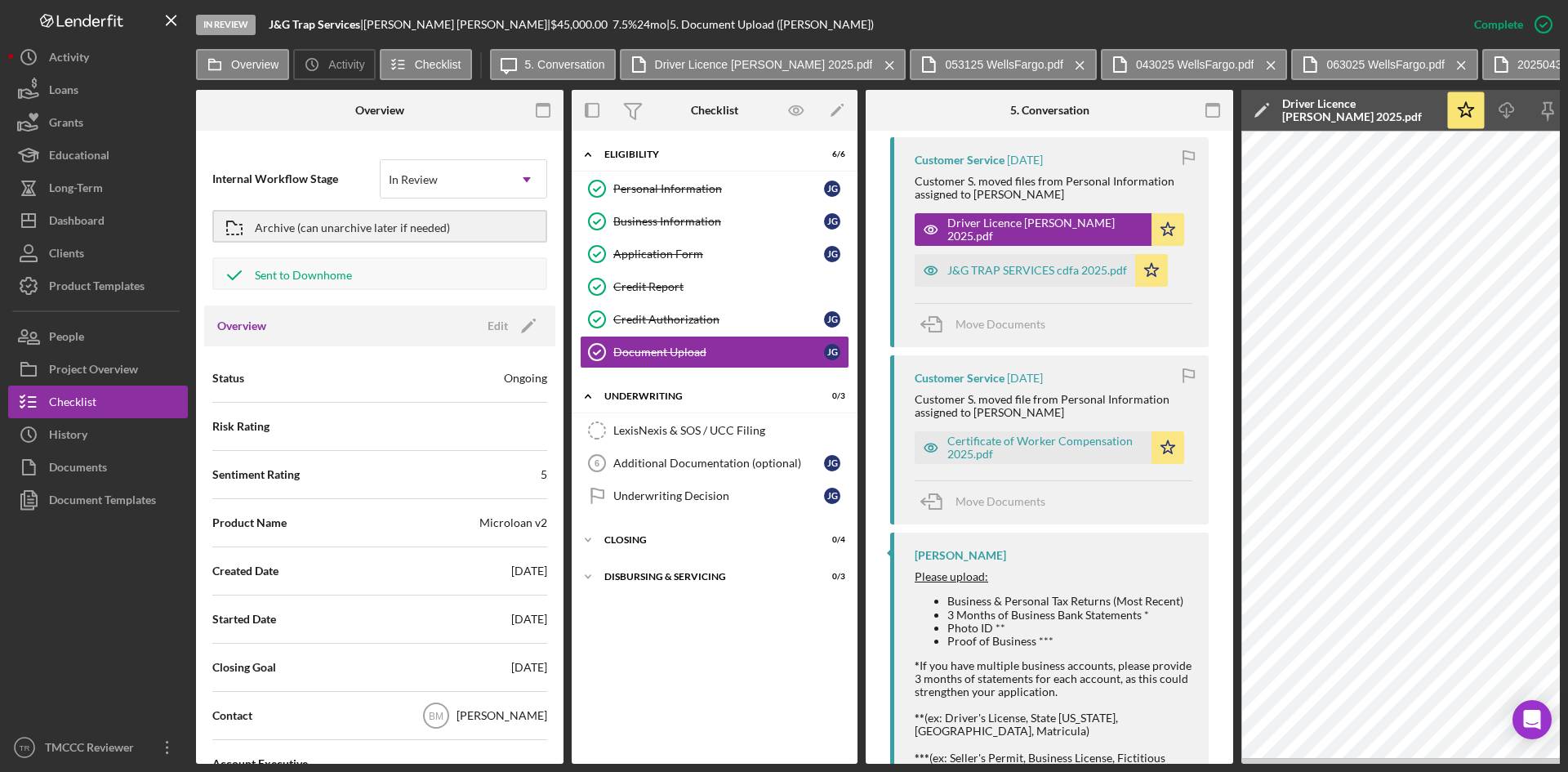
click at [1092, 120] on div "5. Conversation" at bounding box center [1048, 110] width 122 height 41
click at [1496, 114] on icon "Icon/Download" at bounding box center [1506, 110] width 36 height 36
click at [976, 271] on div "J&G TRAP SERVICES cdfa 2025.pdf" at bounding box center [1037, 271] width 179 height 13
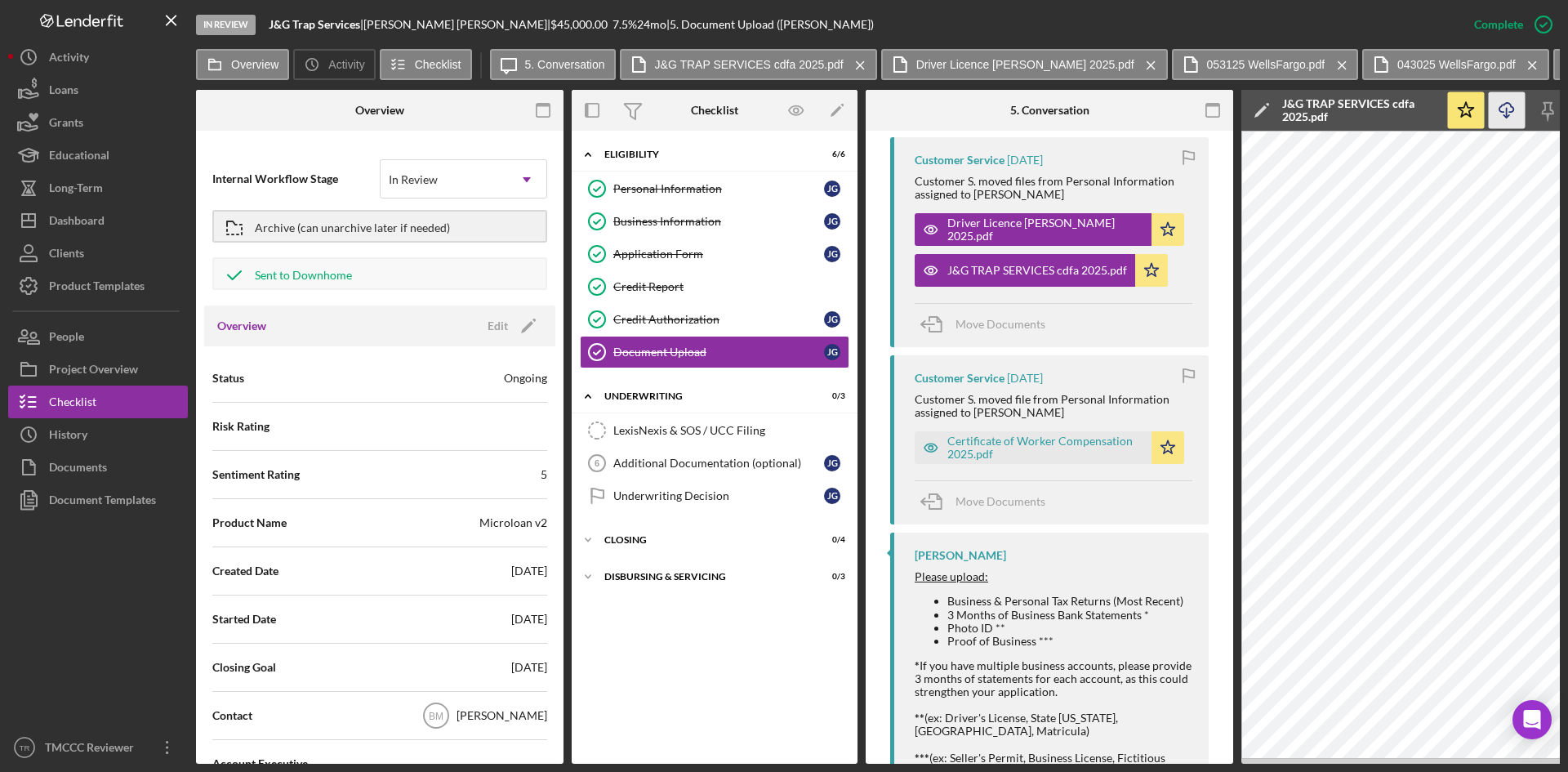
click at [1499, 117] on icon "Icon/Download" at bounding box center [1506, 110] width 36 height 36
click at [982, 456] on div "Certificate of Worker Compensation 2025.pdf" at bounding box center [1045, 447] width 196 height 26
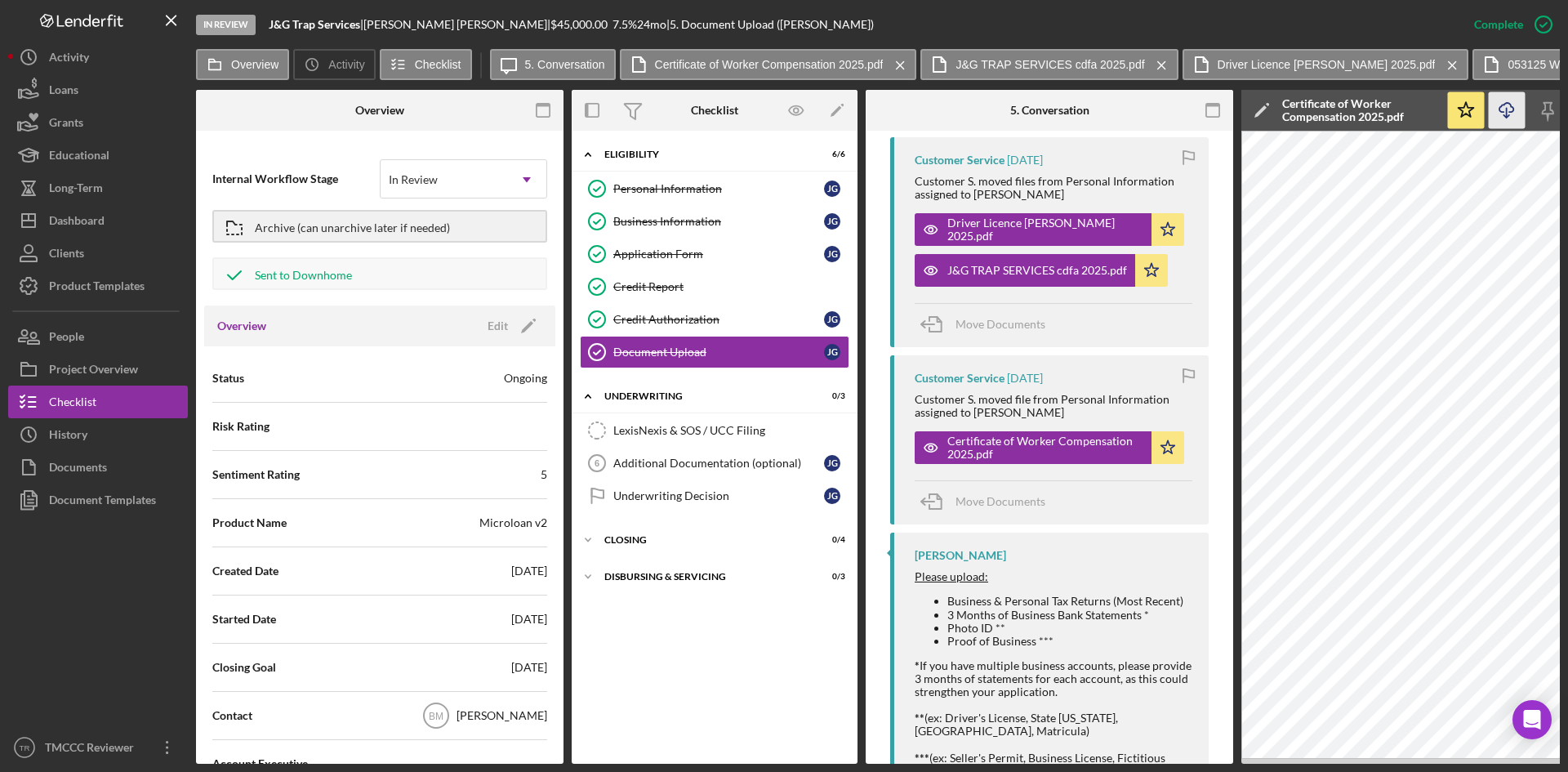
click at [1500, 117] on icon "Icon/Download" at bounding box center [1506, 110] width 36 height 36
drag, startPoint x: 1226, startPoint y: 530, endPoint x: 1224, endPoint y: 579, distance: 49.0
click at [688, 323] on div "Credit Authorization" at bounding box center [719, 319] width 211 height 13
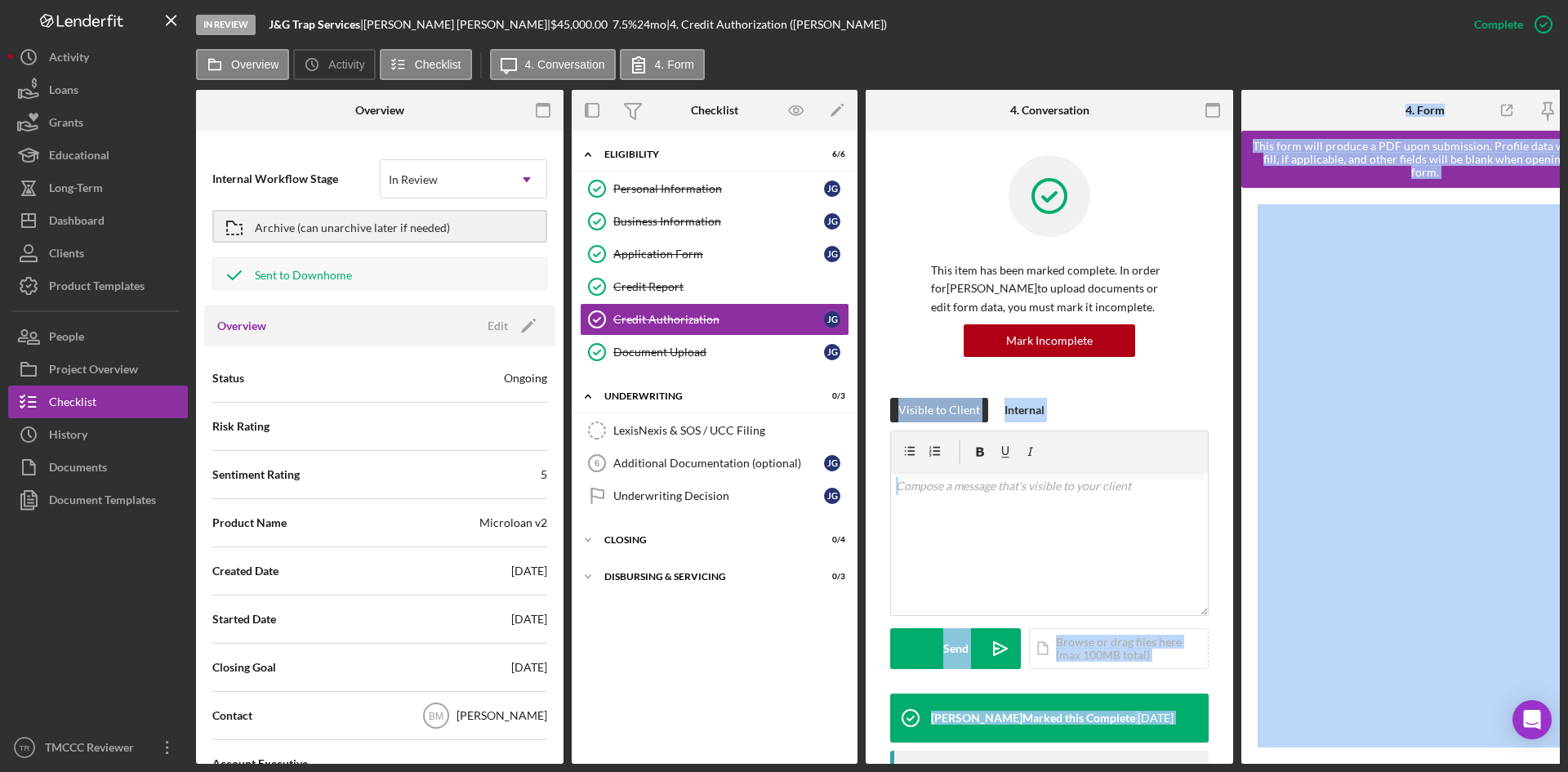
drag, startPoint x: 1232, startPoint y: 408, endPoint x: 1244, endPoint y: 499, distance: 91.8
click at [1244, 499] on div "Overview Internal Workflow Stage In Review Icon/Dropdown Arrow Archive (can una…" at bounding box center [877, 427] width 1364 height 674
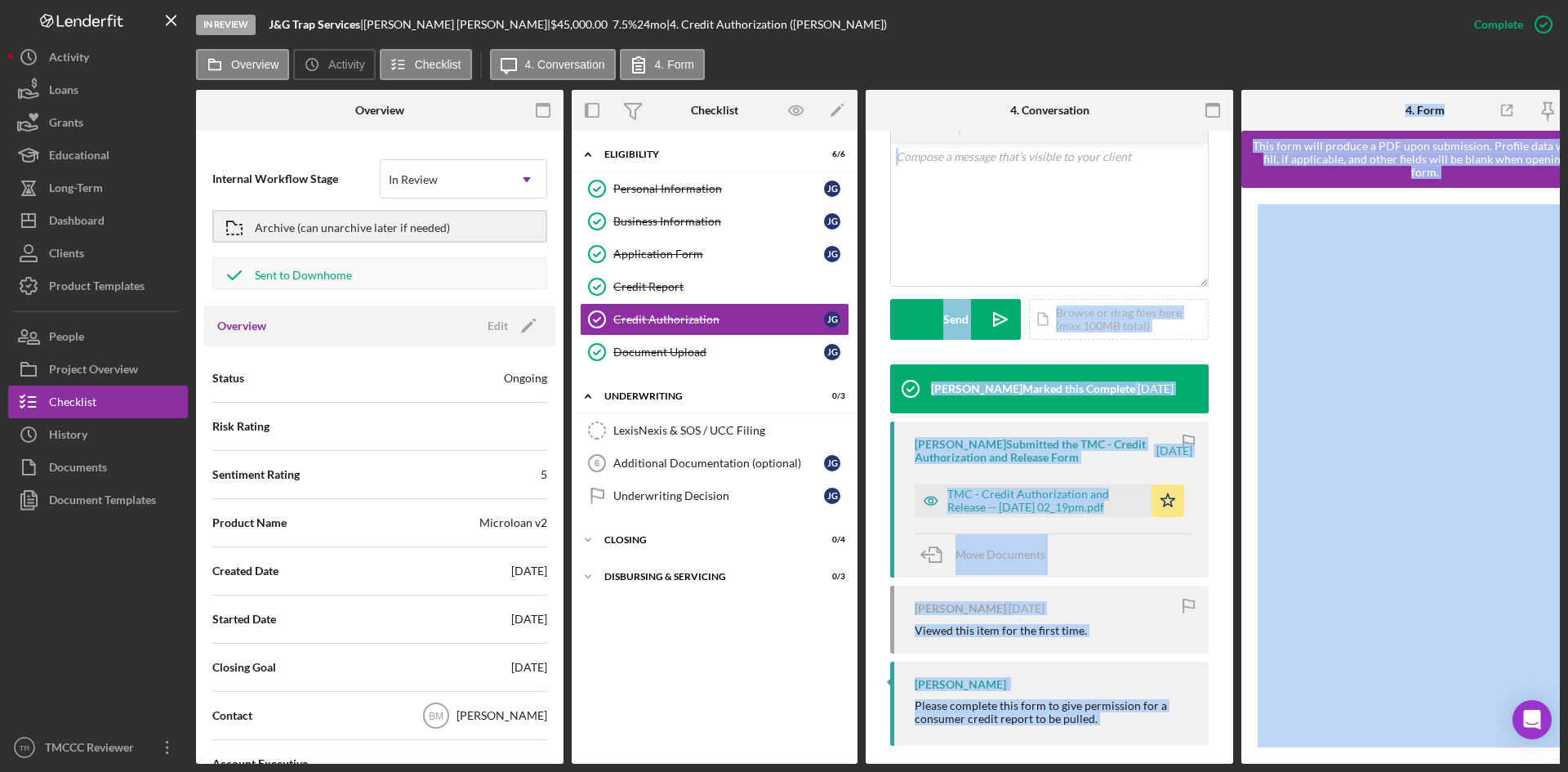
scroll to position [349, 0]
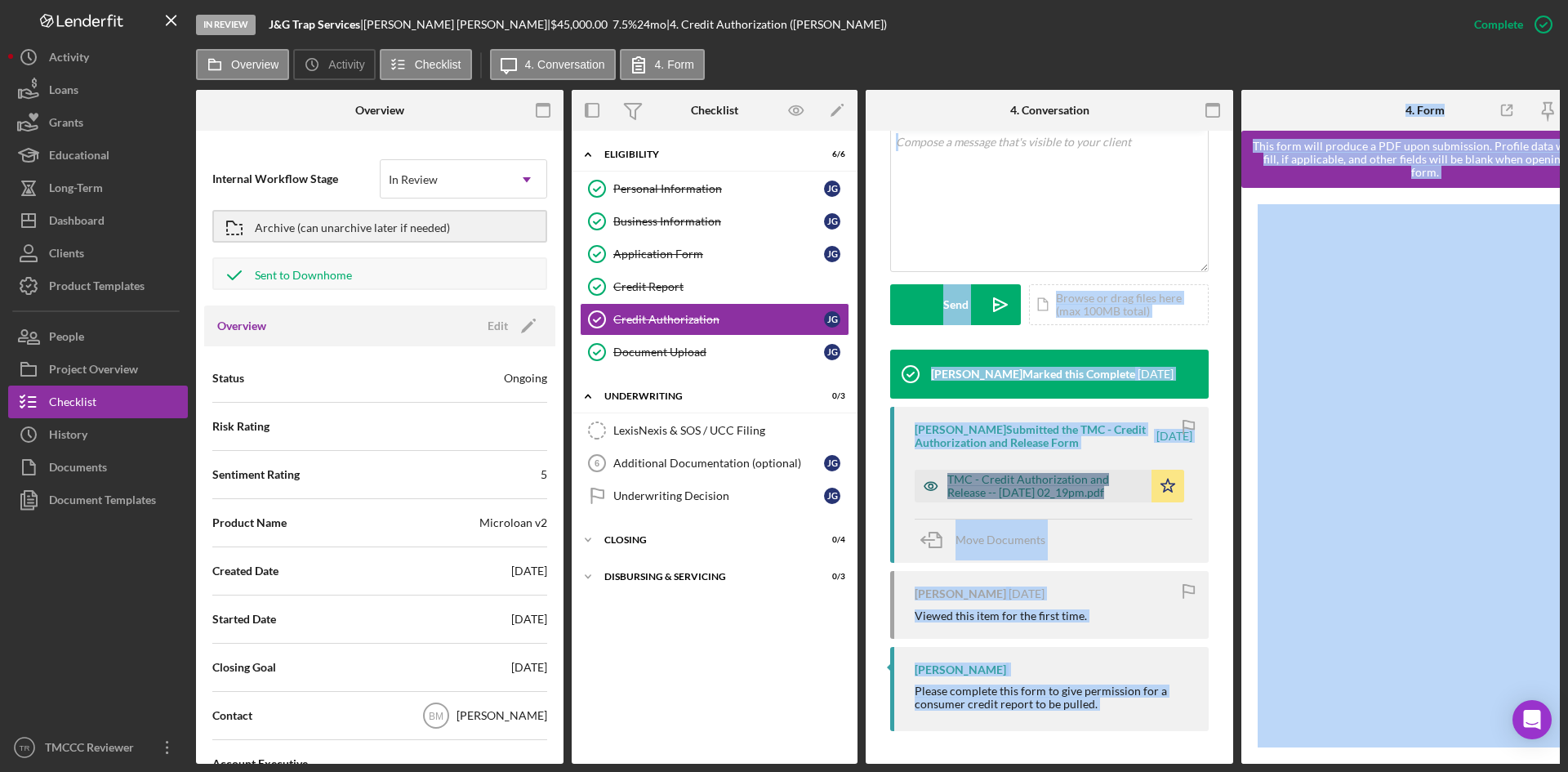
click at [999, 472] on div "TMC - Credit Authorization and Release -- [DATE] 02_19pm.pdf" at bounding box center [1045, 485] width 196 height 26
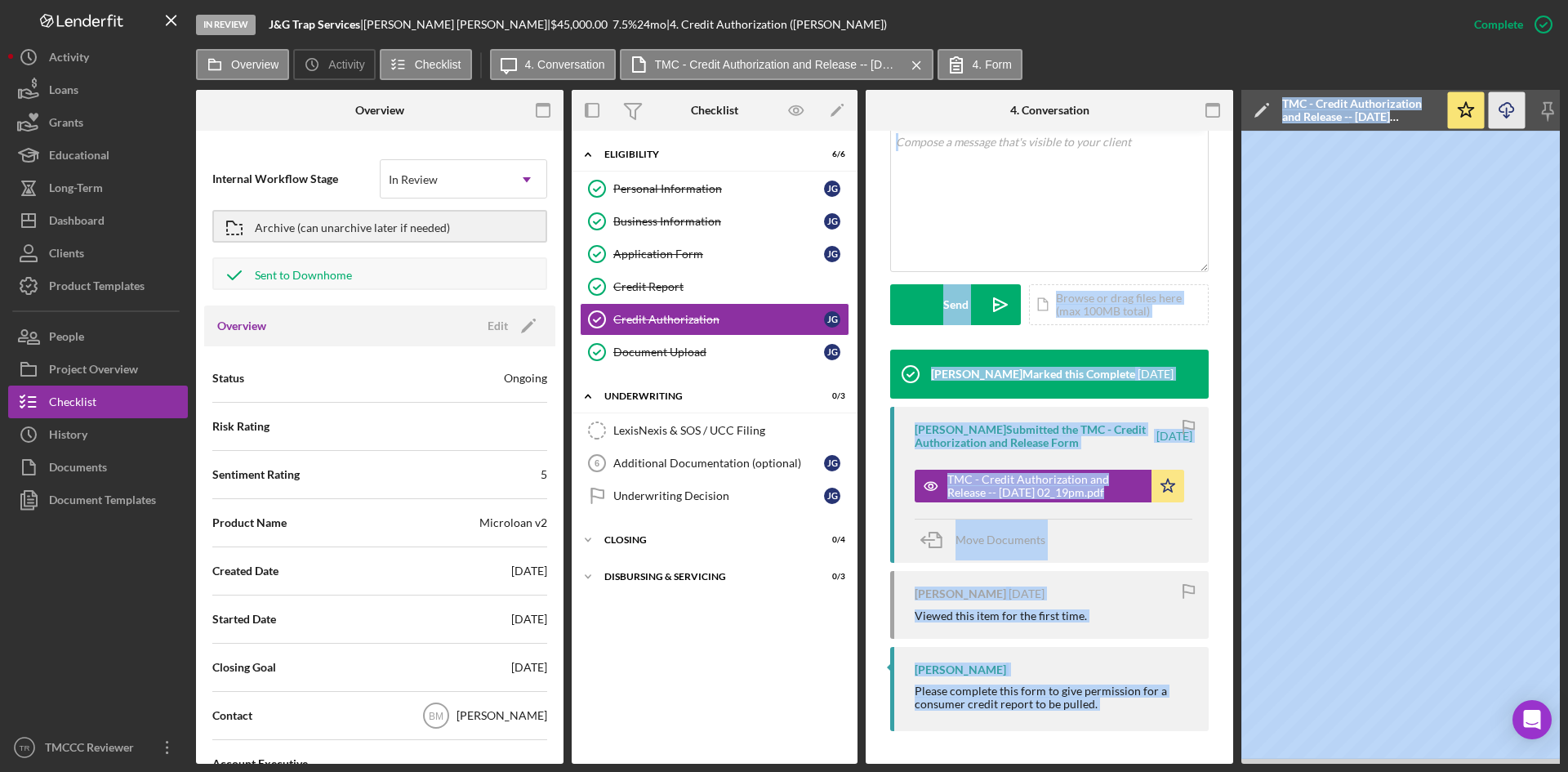
click at [1508, 117] on polyline "button" at bounding box center [1505, 116] width 6 height 3
click at [663, 287] on div "Credit Report" at bounding box center [731, 287] width 235 height 13
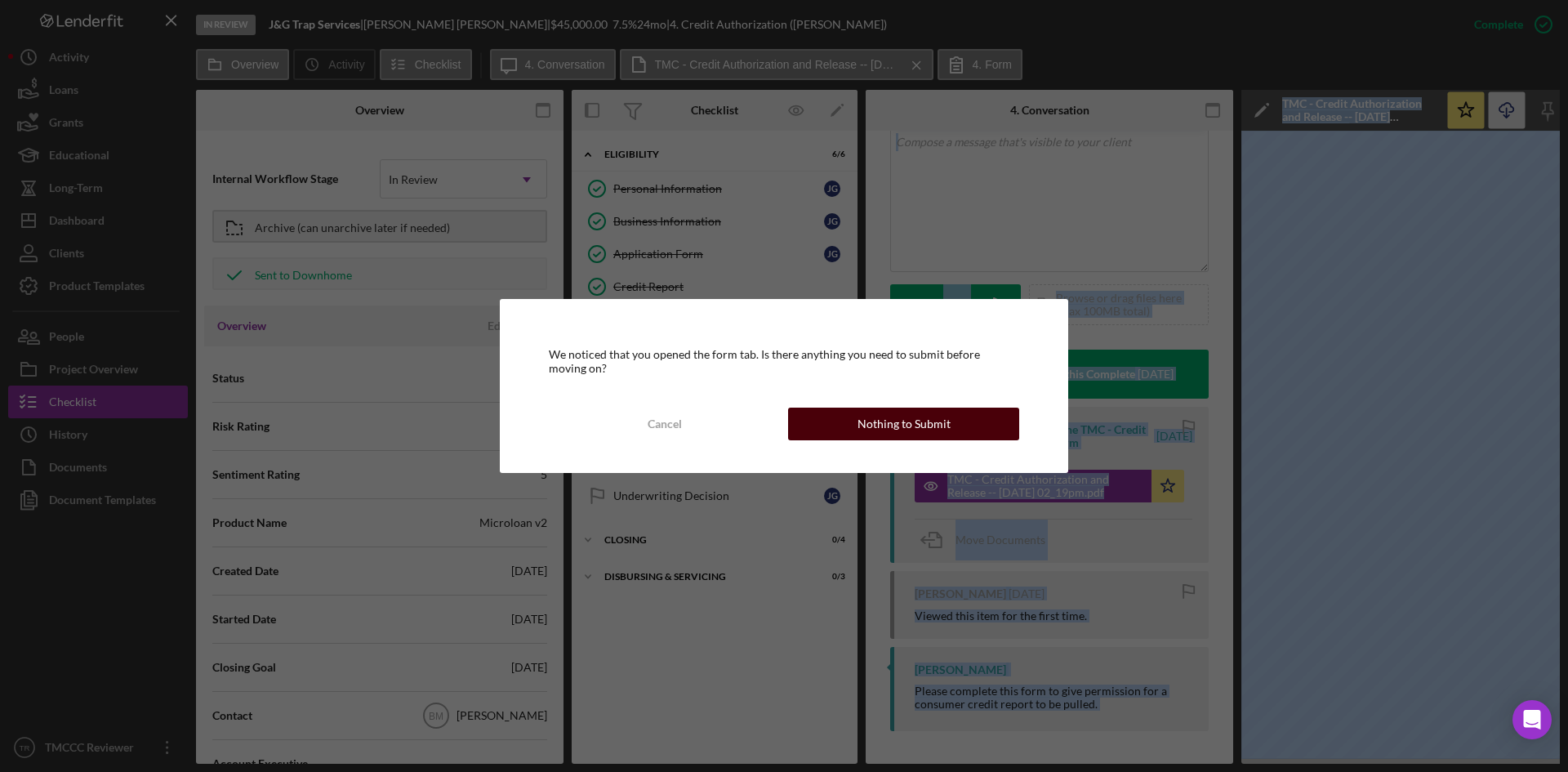
click at [839, 419] on button "Nothing to Submit" at bounding box center [903, 423] width 231 height 33
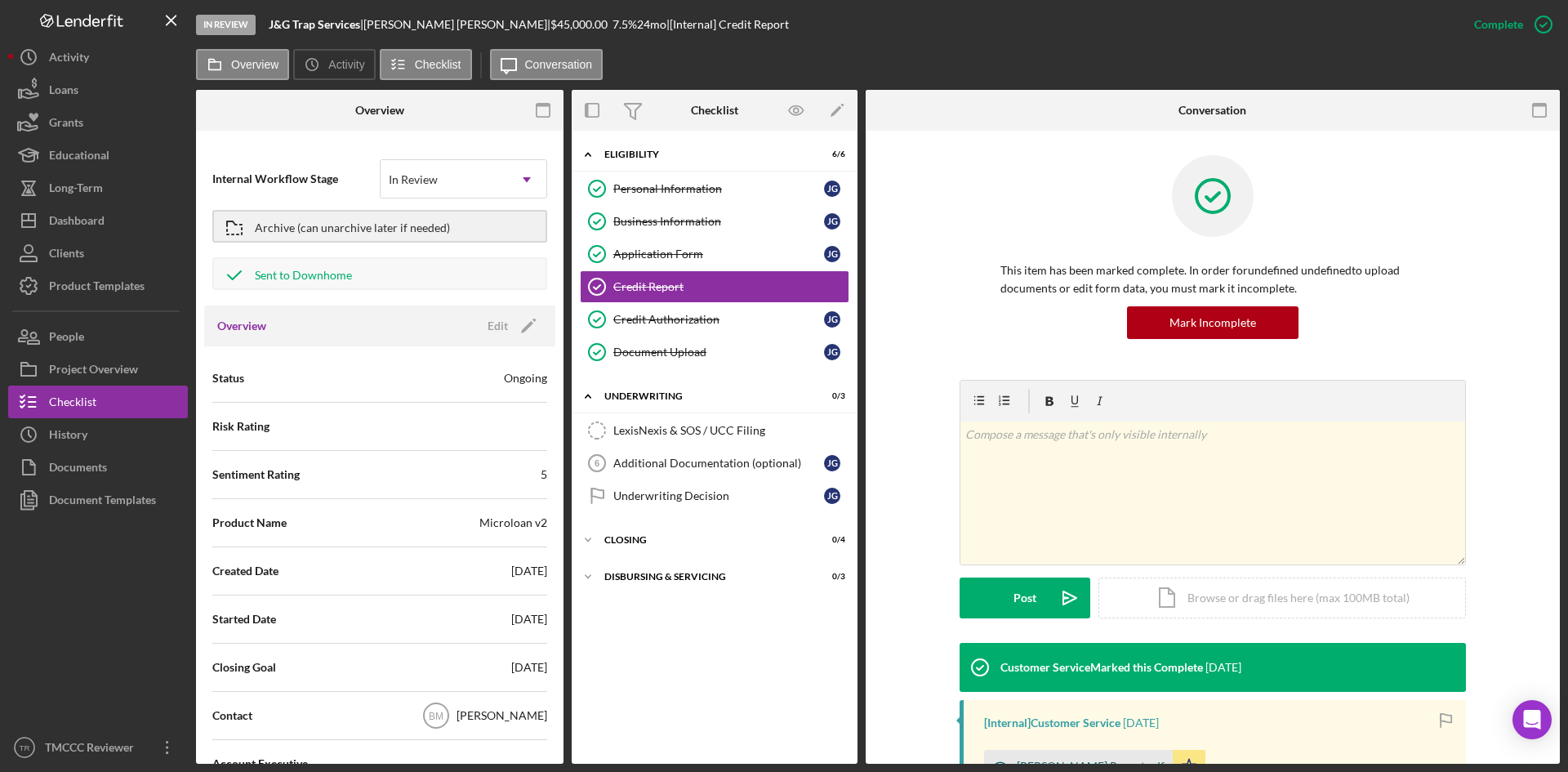
click at [1059, 754] on div "[PERSON_NAME] Report.pdf" at bounding box center [1078, 765] width 189 height 33
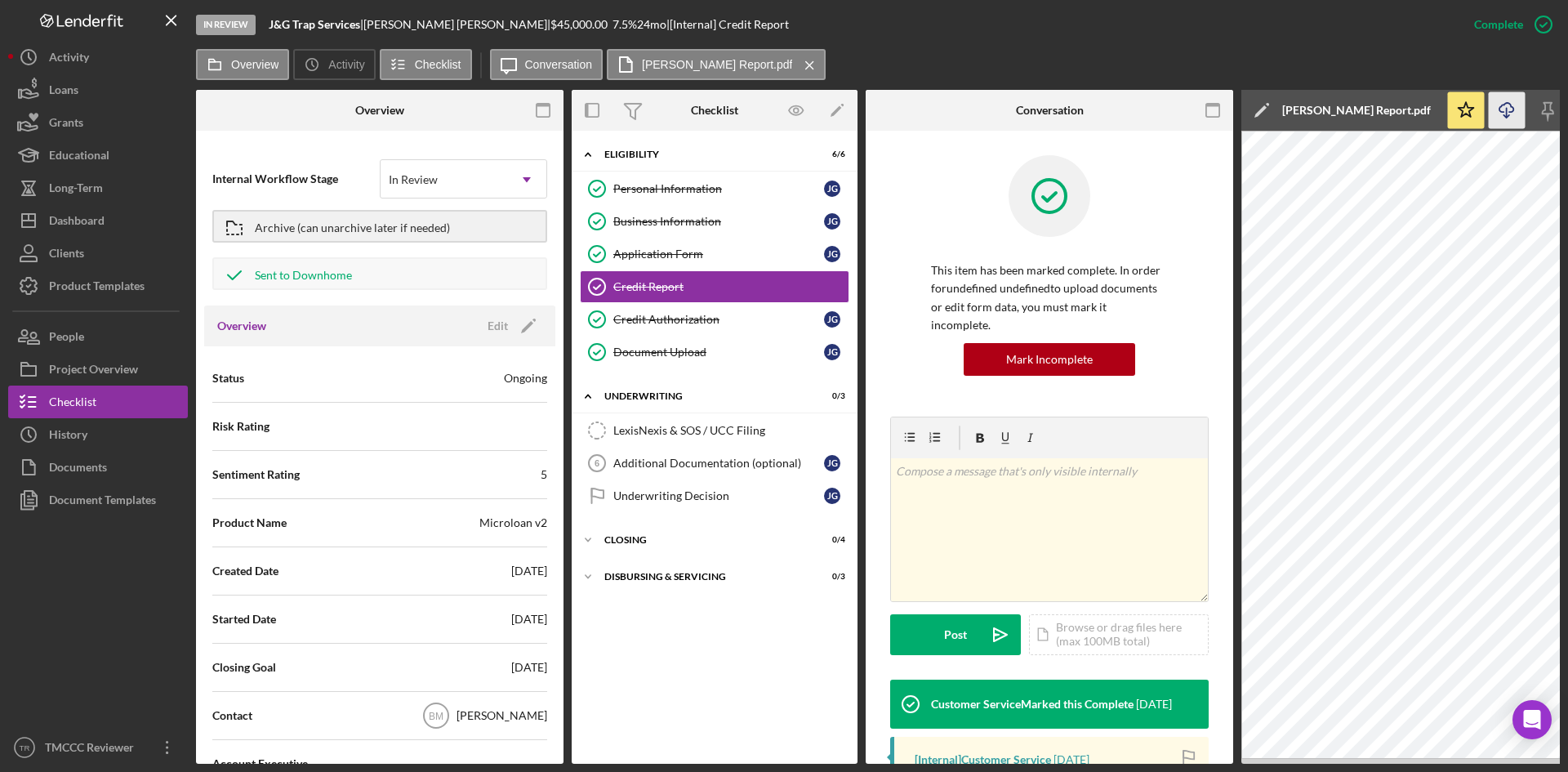
click at [1501, 107] on icon "Icon/Download" at bounding box center [1506, 110] width 36 height 36
click at [651, 251] on div "Application Form" at bounding box center [719, 254] width 211 height 13
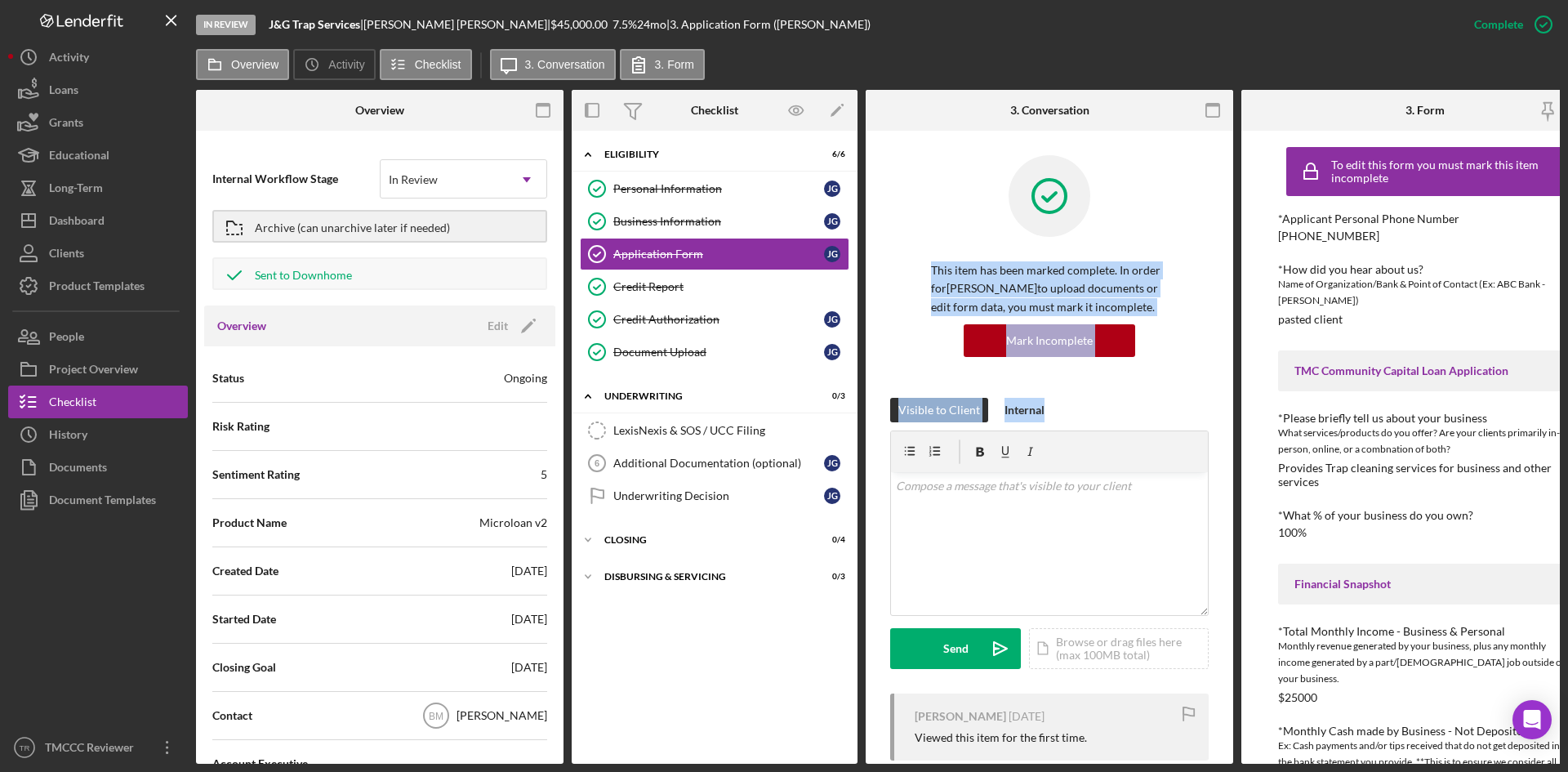
drag, startPoint x: 1226, startPoint y: 227, endPoint x: 1235, endPoint y: 400, distance: 173.2
click at [1236, 418] on div "Overview Internal Workflow Stage In Review Icon/Dropdown Arrow Archive (can una…" at bounding box center [877, 427] width 1364 height 674
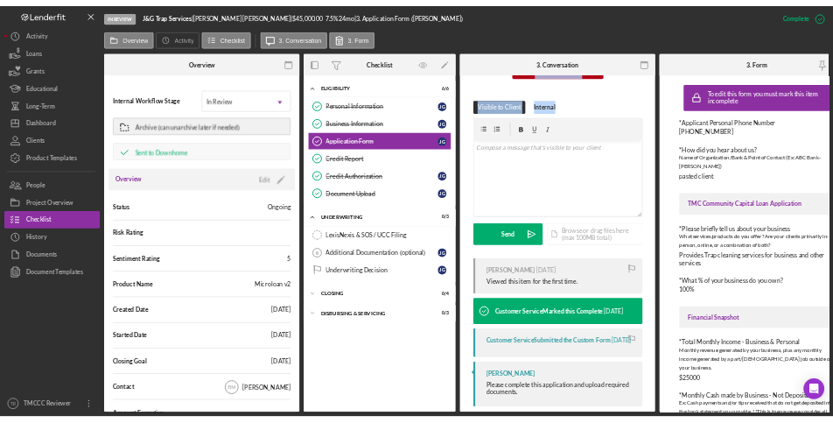
scroll to position [278, 0]
